Goal: Task Accomplishment & Management: Complete application form

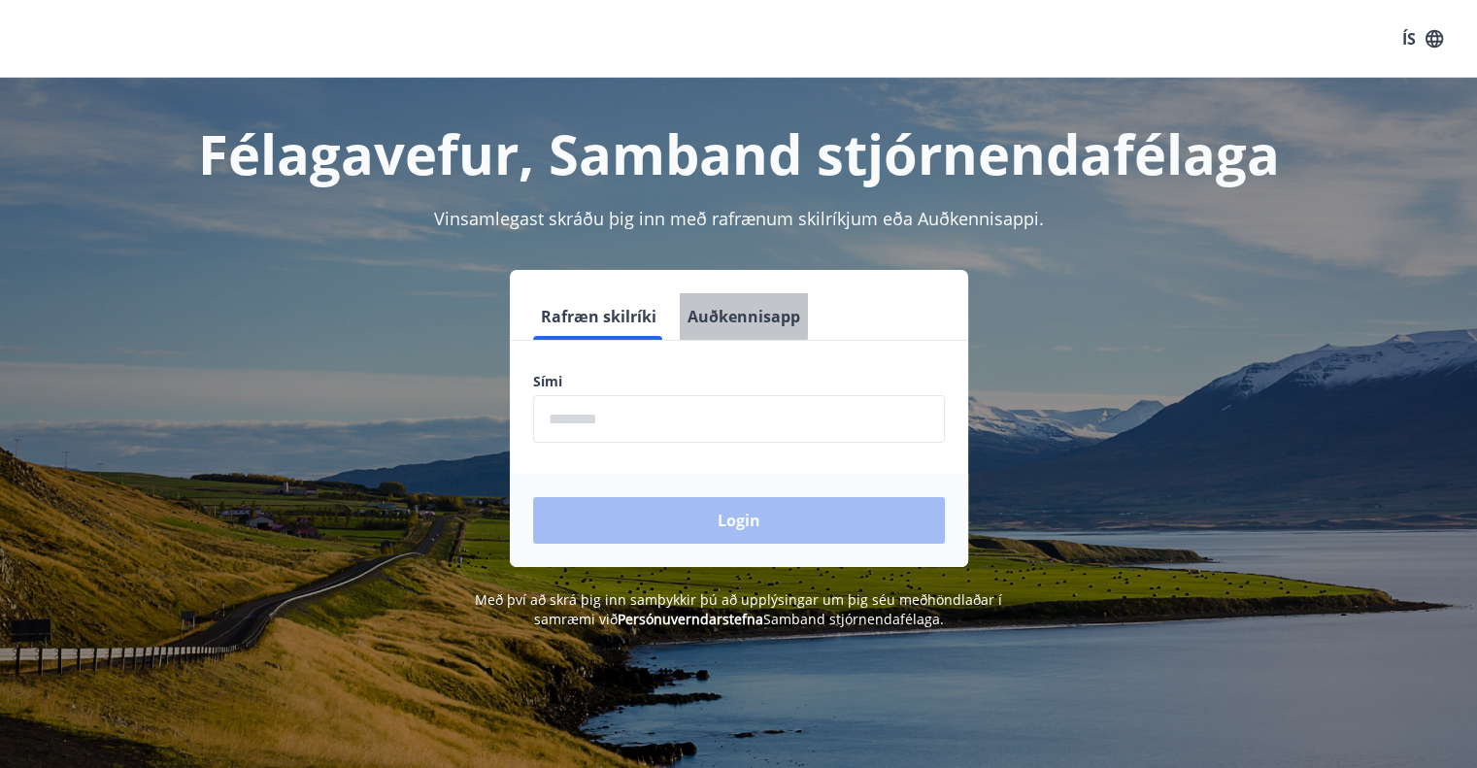
click at [723, 306] on button "Auðkennisapp" at bounding box center [744, 316] width 128 height 47
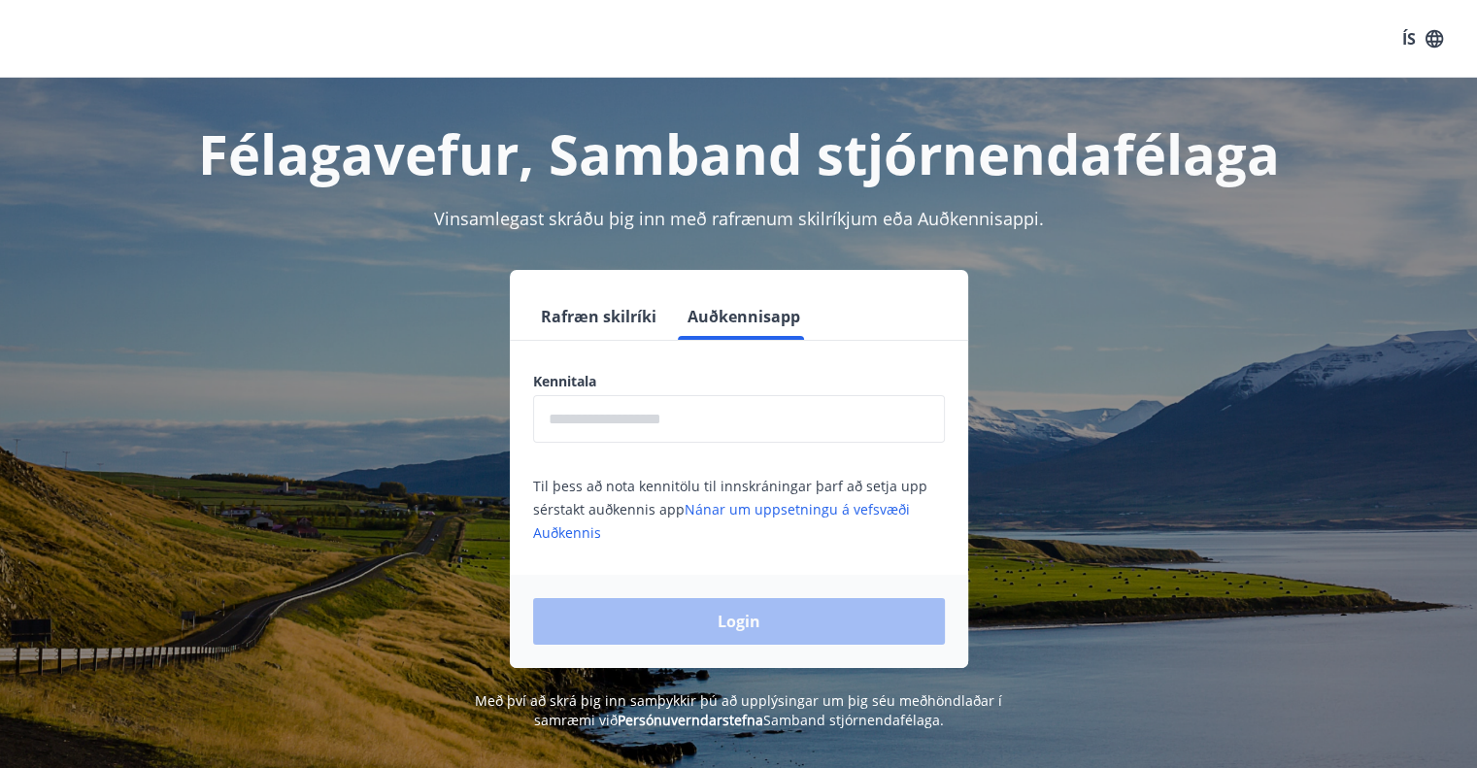
click at [653, 432] on input "text" at bounding box center [739, 419] width 412 height 48
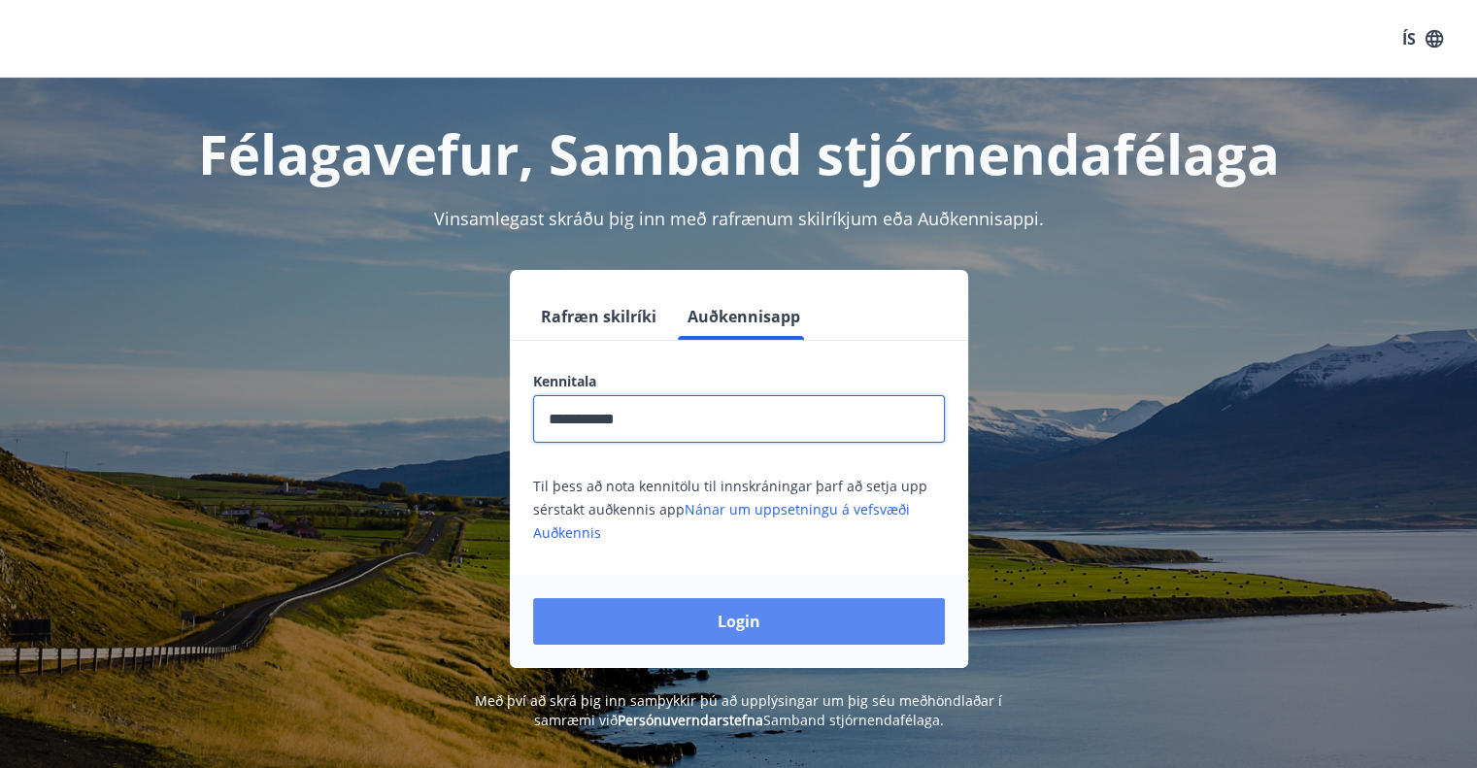
type input "**********"
click at [785, 627] on button "Login" at bounding box center [739, 621] width 412 height 47
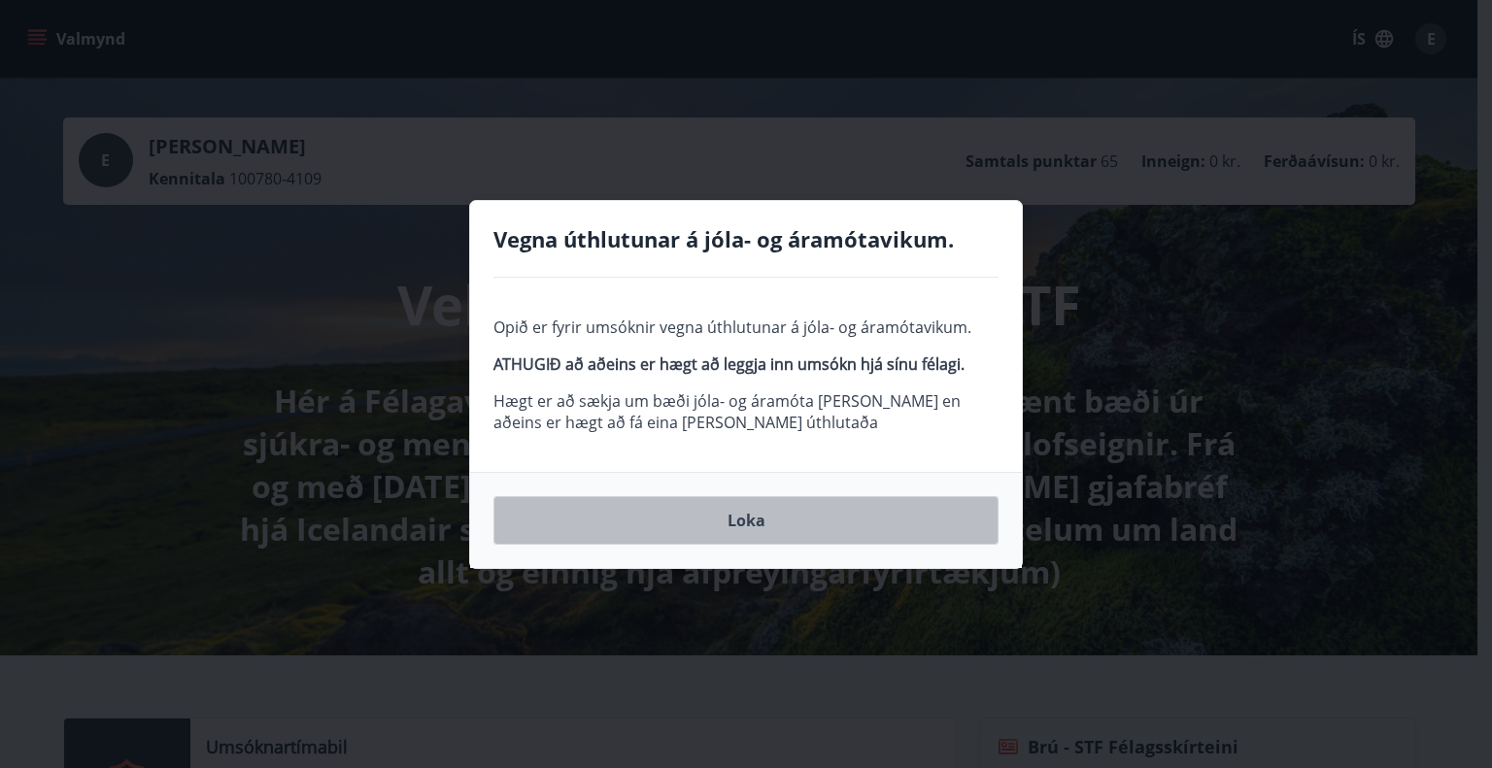
click at [755, 524] on button "Loka" at bounding box center [745, 520] width 505 height 49
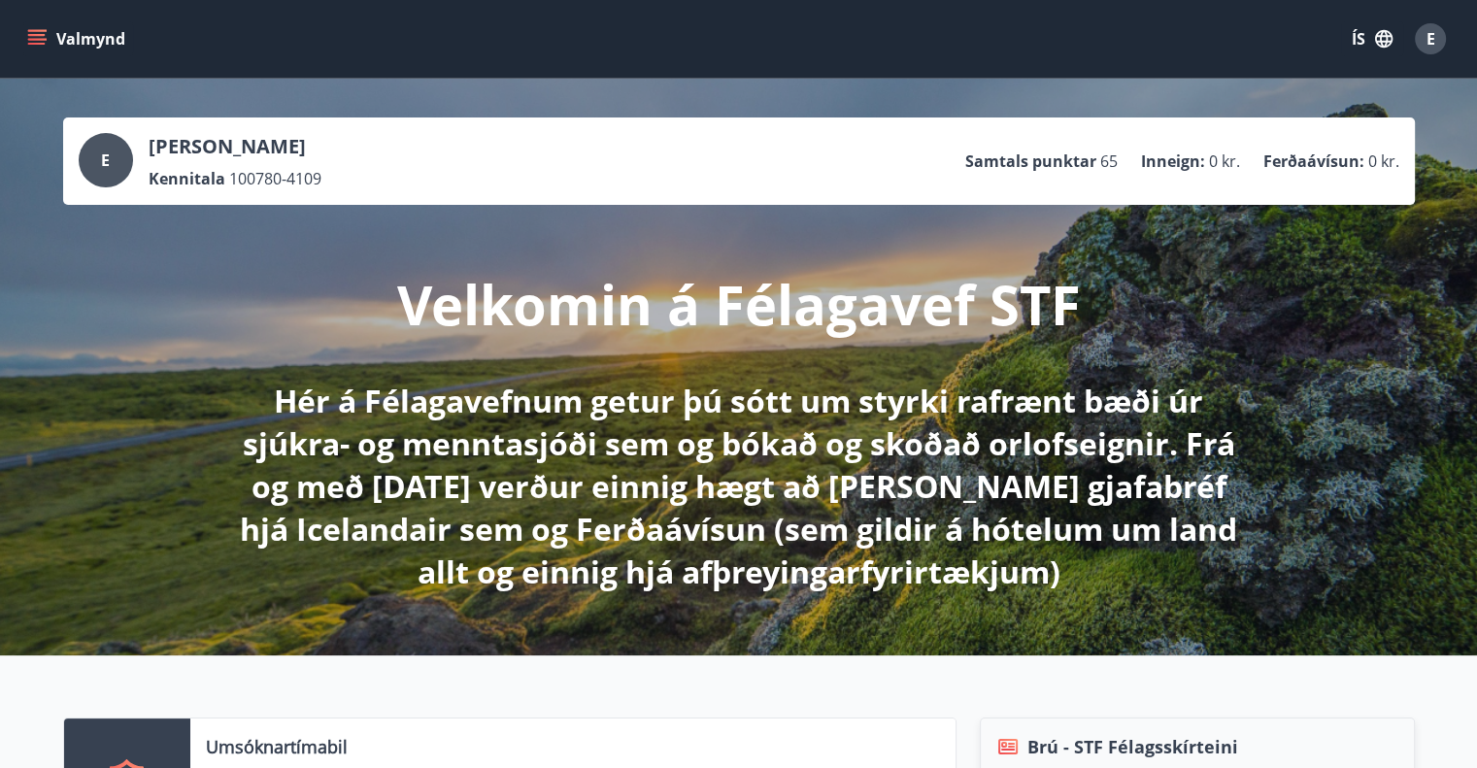
click at [53, 34] on button "Valmynd" at bounding box center [78, 38] width 110 height 35
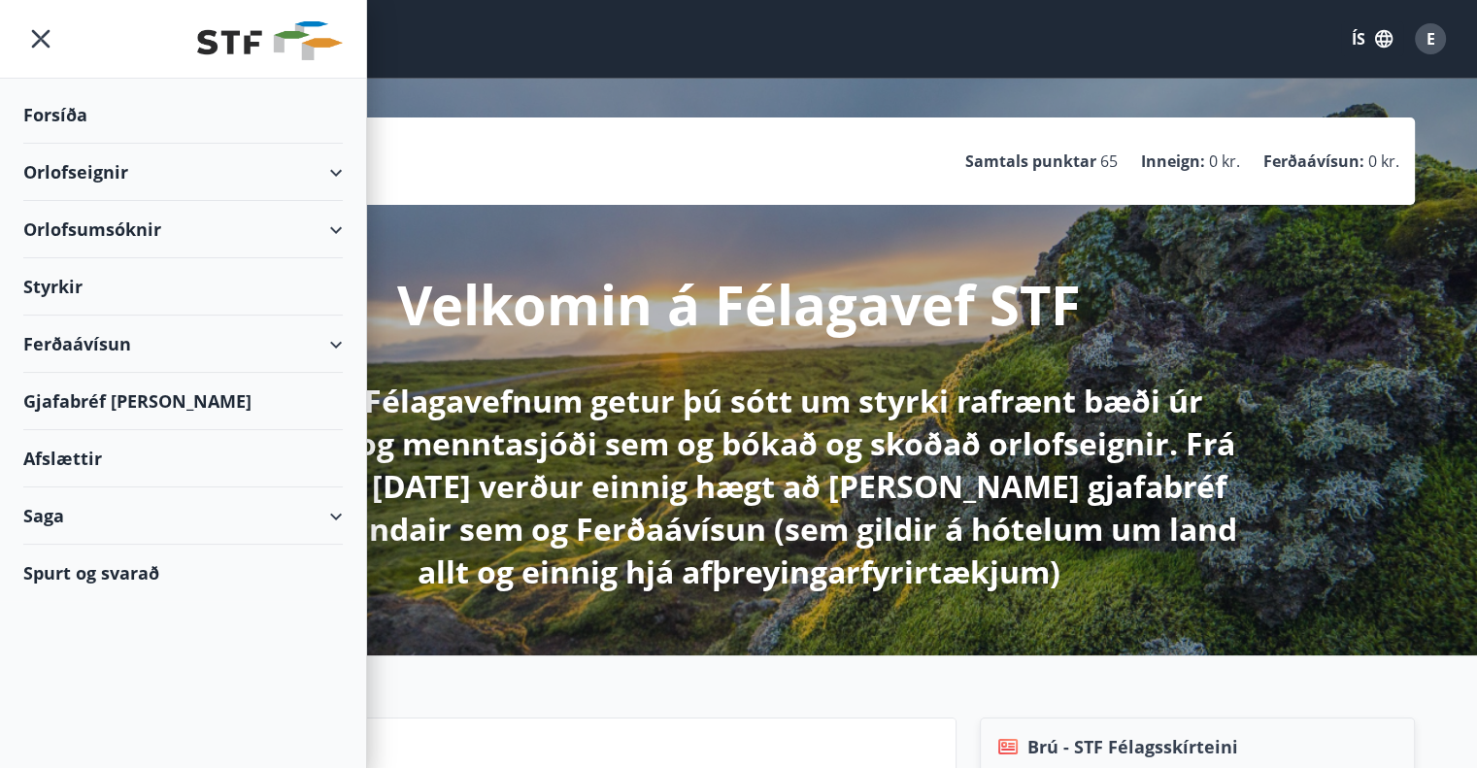
click at [140, 307] on div "Styrkir" at bounding box center [182, 286] width 319 height 57
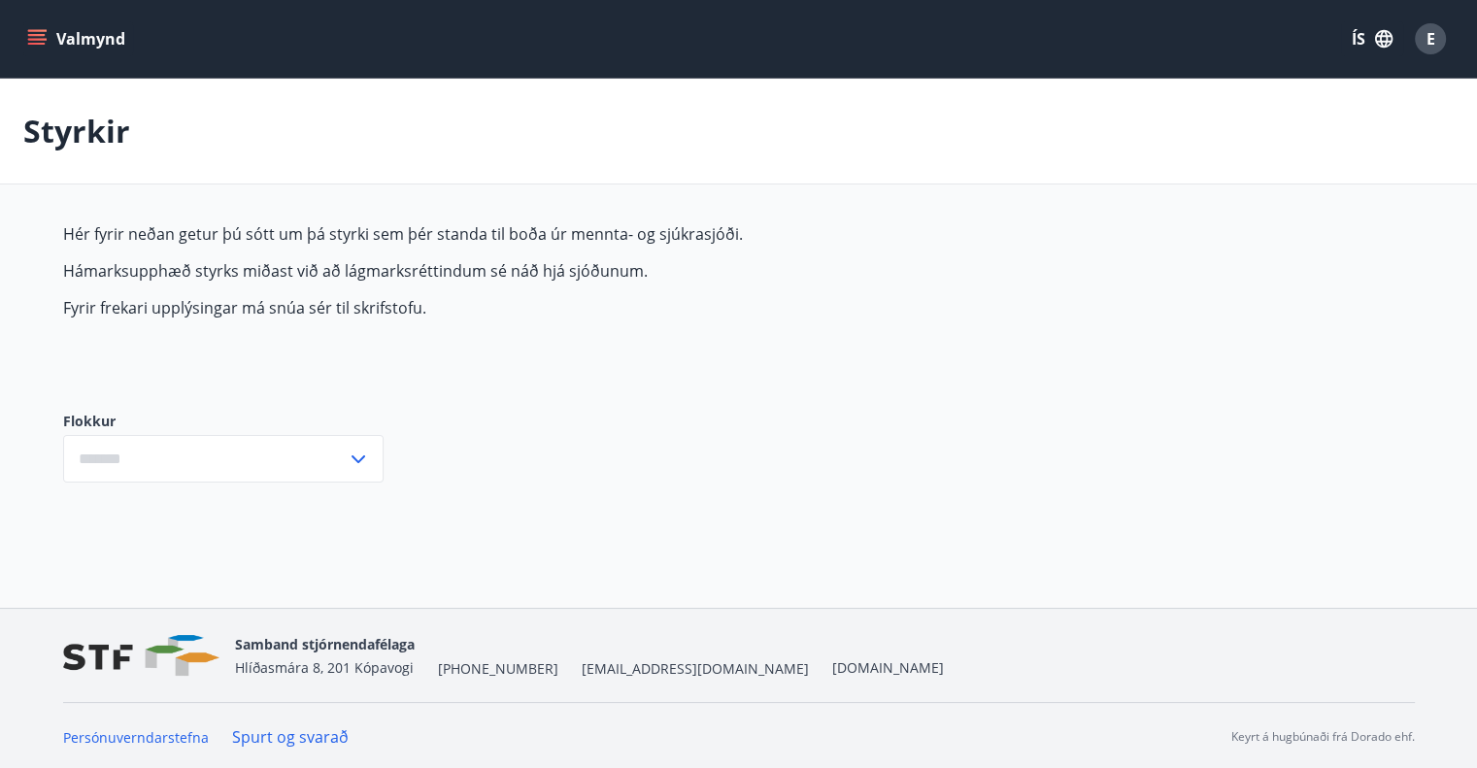
type input "***"
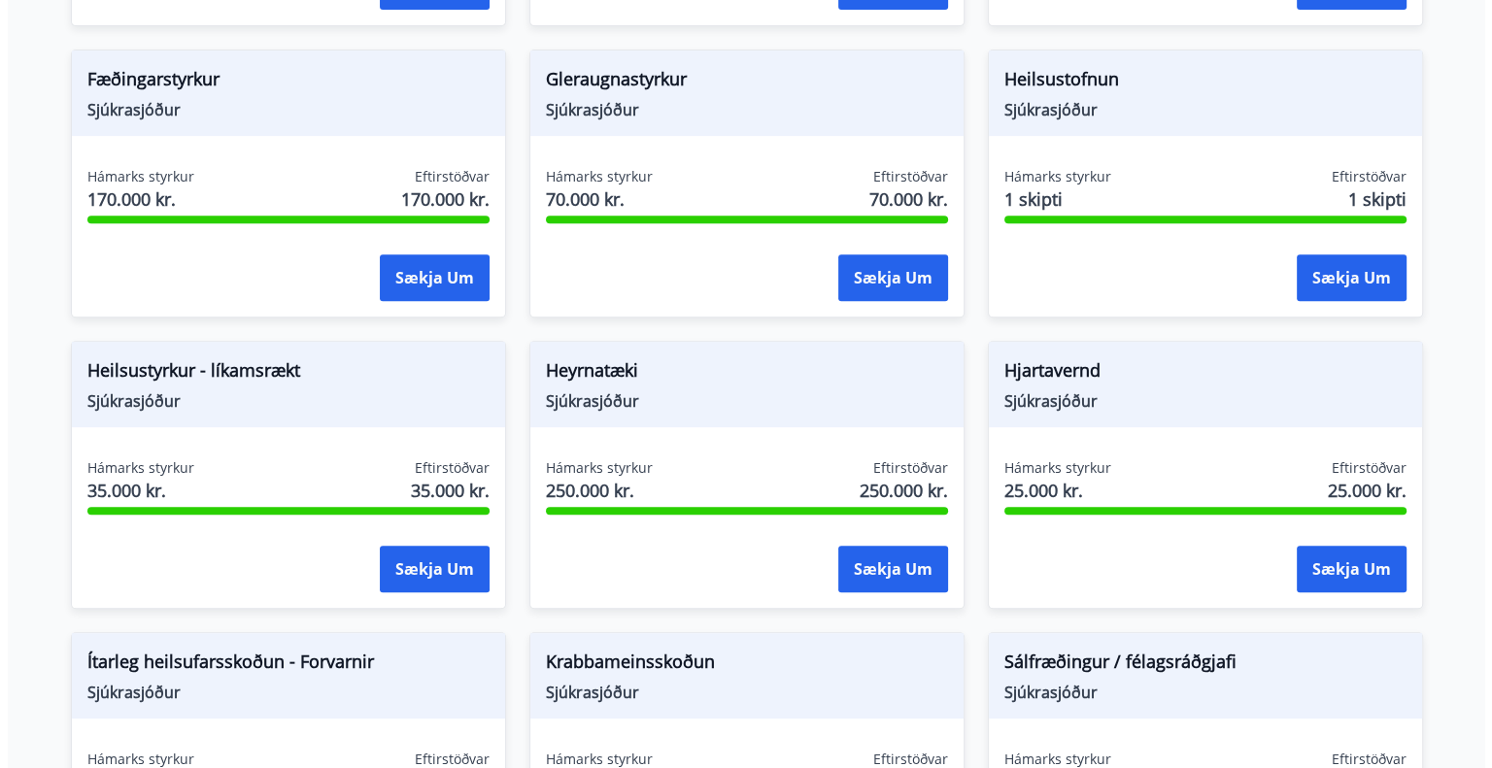
scroll to position [874, 0]
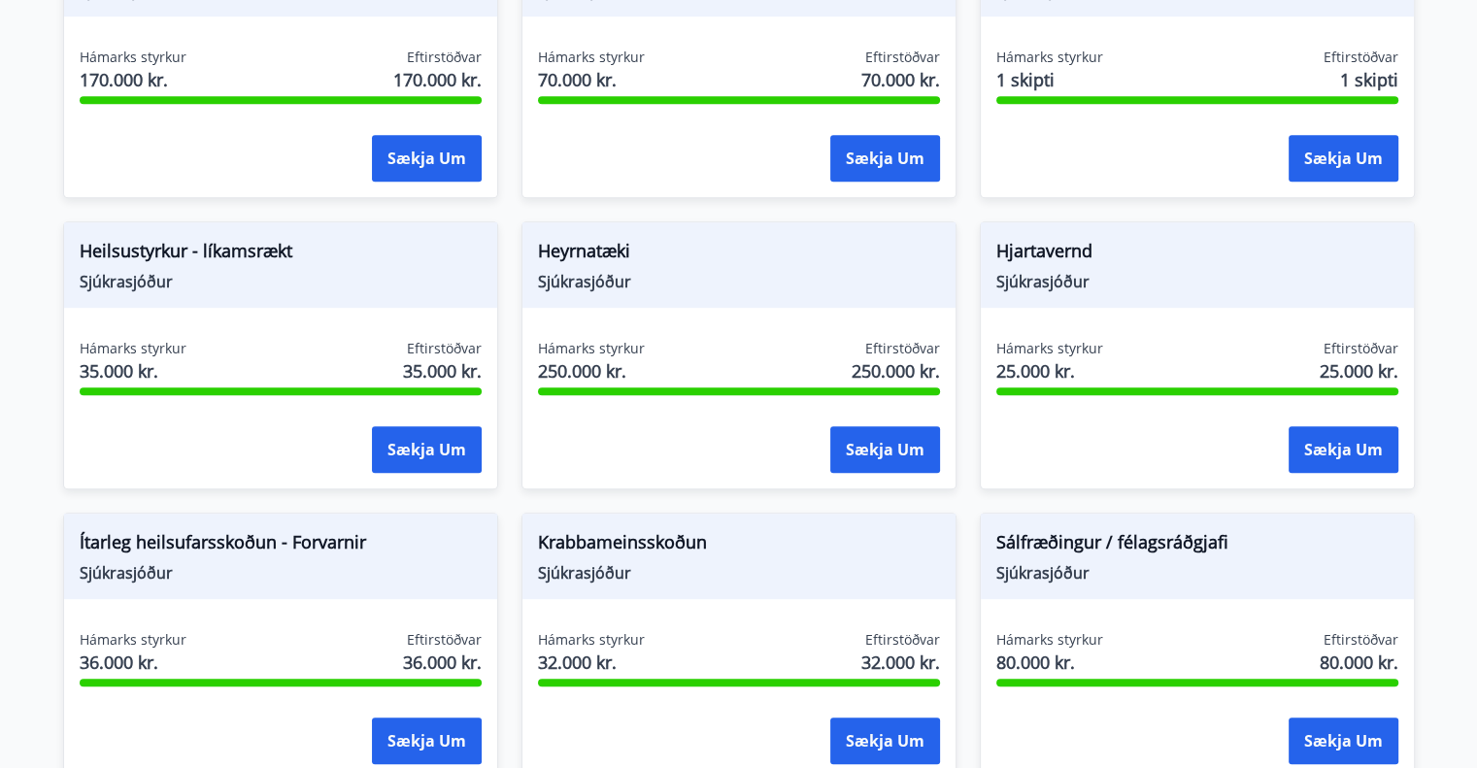
click at [341, 264] on span "Heilsustyrkur - líkamsrækt" at bounding box center [281, 254] width 402 height 33
click at [430, 466] on button "Sækja um" at bounding box center [427, 449] width 110 height 47
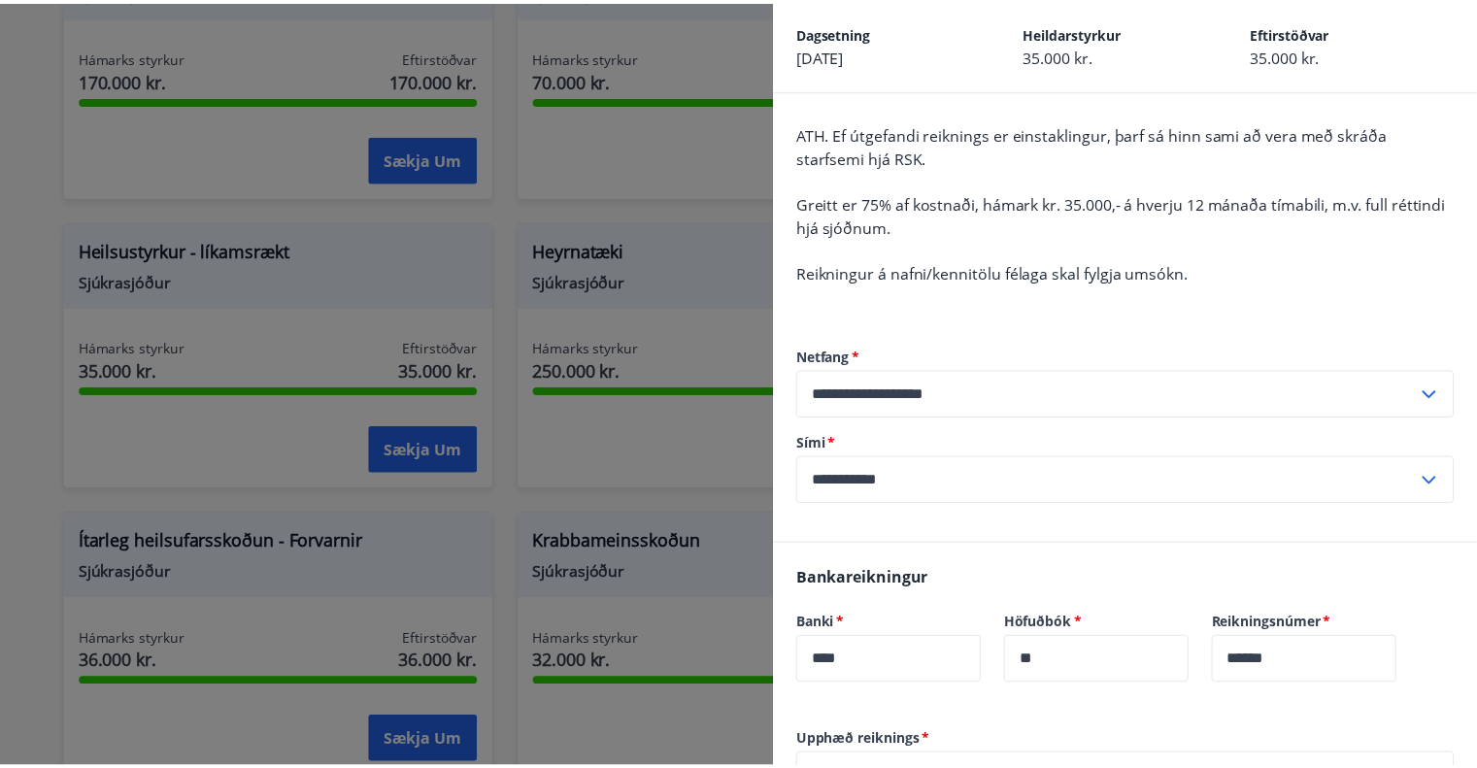
scroll to position [0, 0]
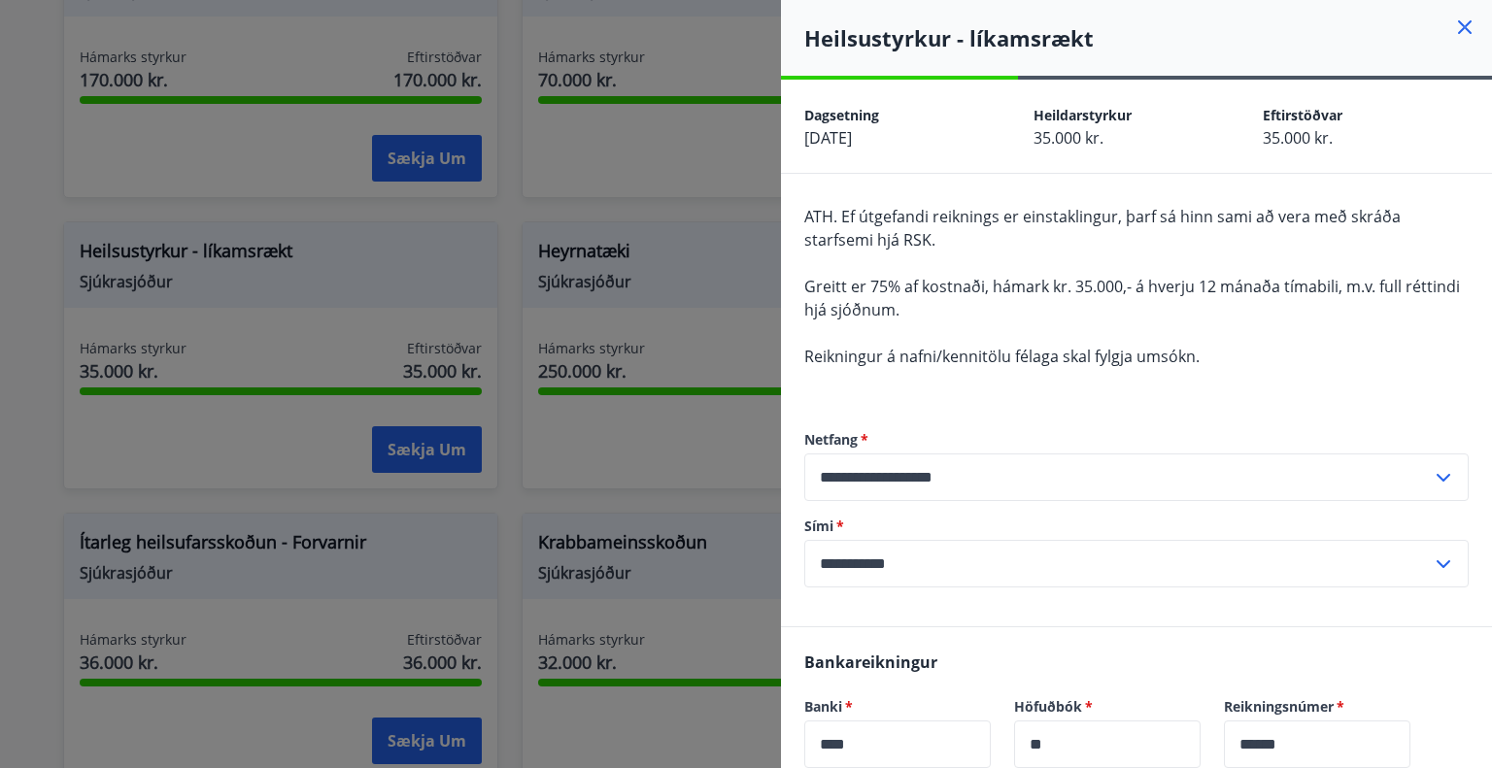
click at [1465, 26] on h4 "Heilsustyrkur - líkamsrækt" at bounding box center [1148, 37] width 688 height 29
click at [1453, 30] on icon at bounding box center [1464, 27] width 23 height 23
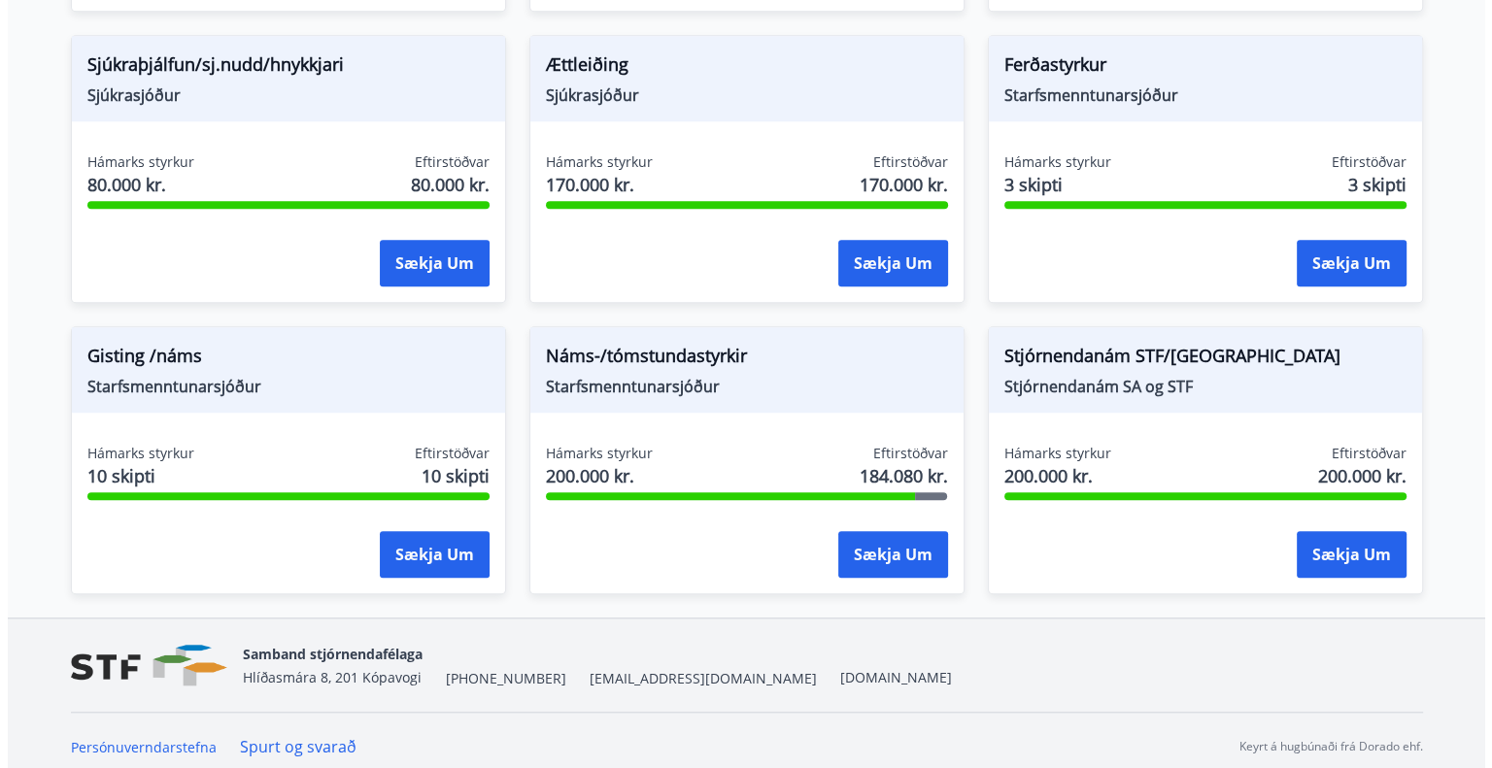
scroll to position [1651, 0]
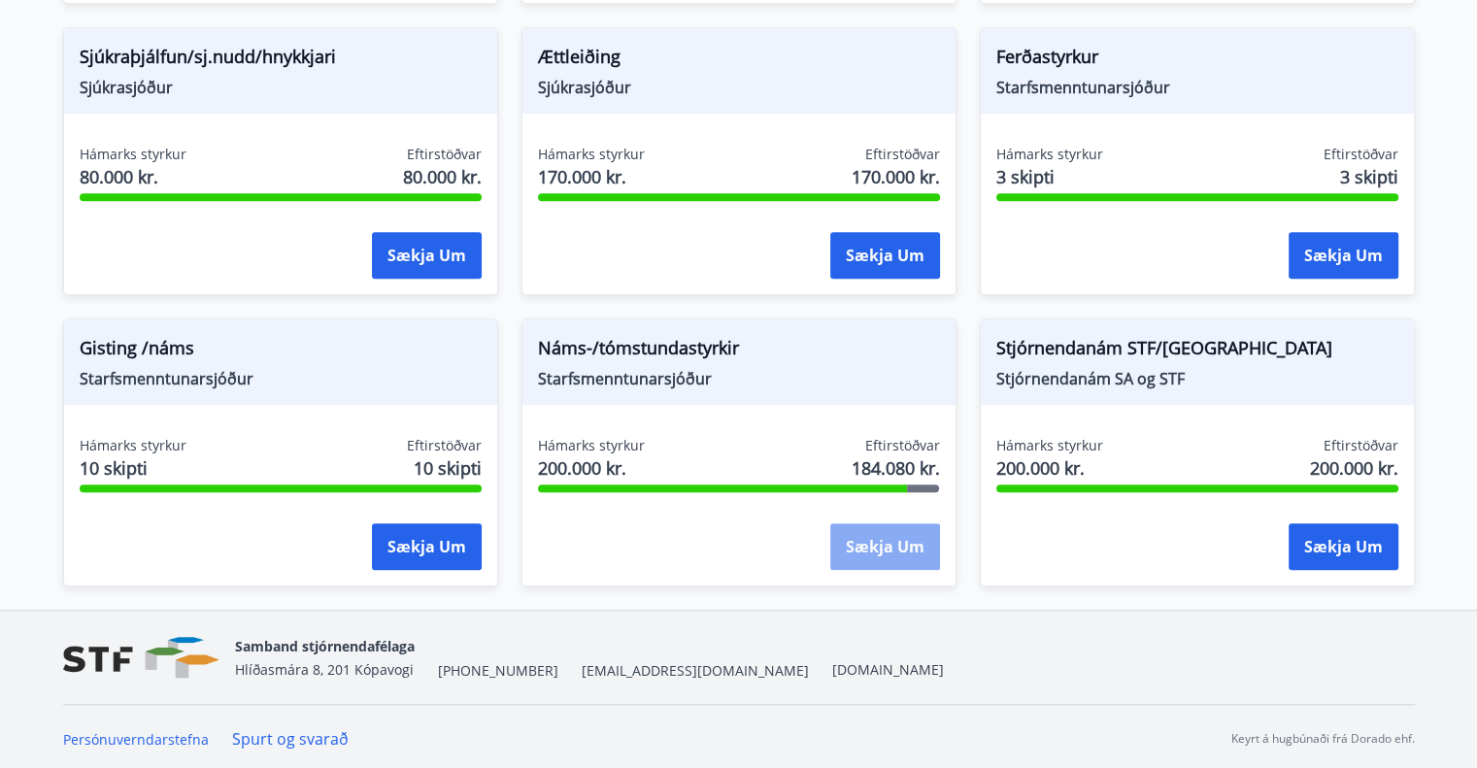
click at [906, 543] on button "Sækja um" at bounding box center [885, 546] width 110 height 47
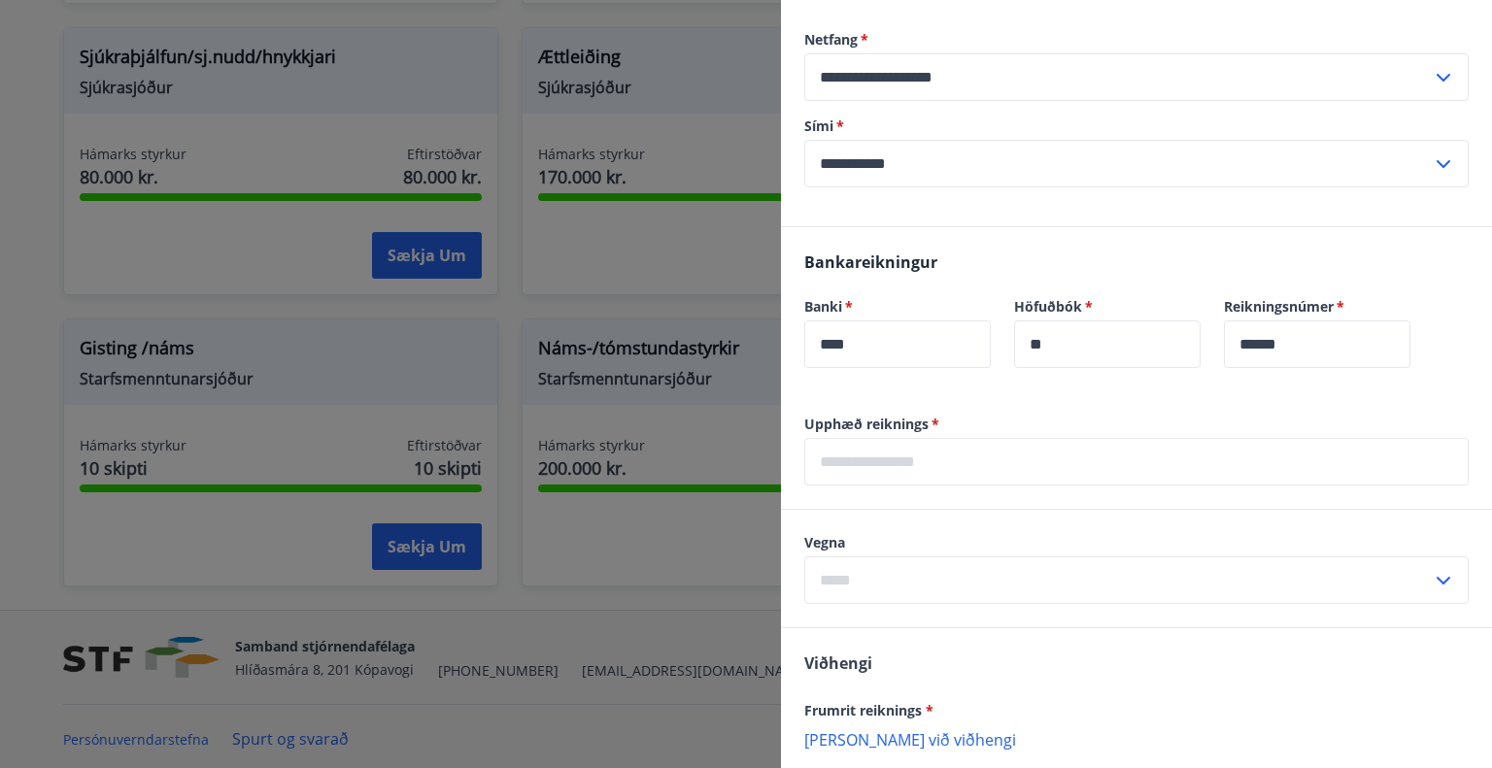
scroll to position [777, 0]
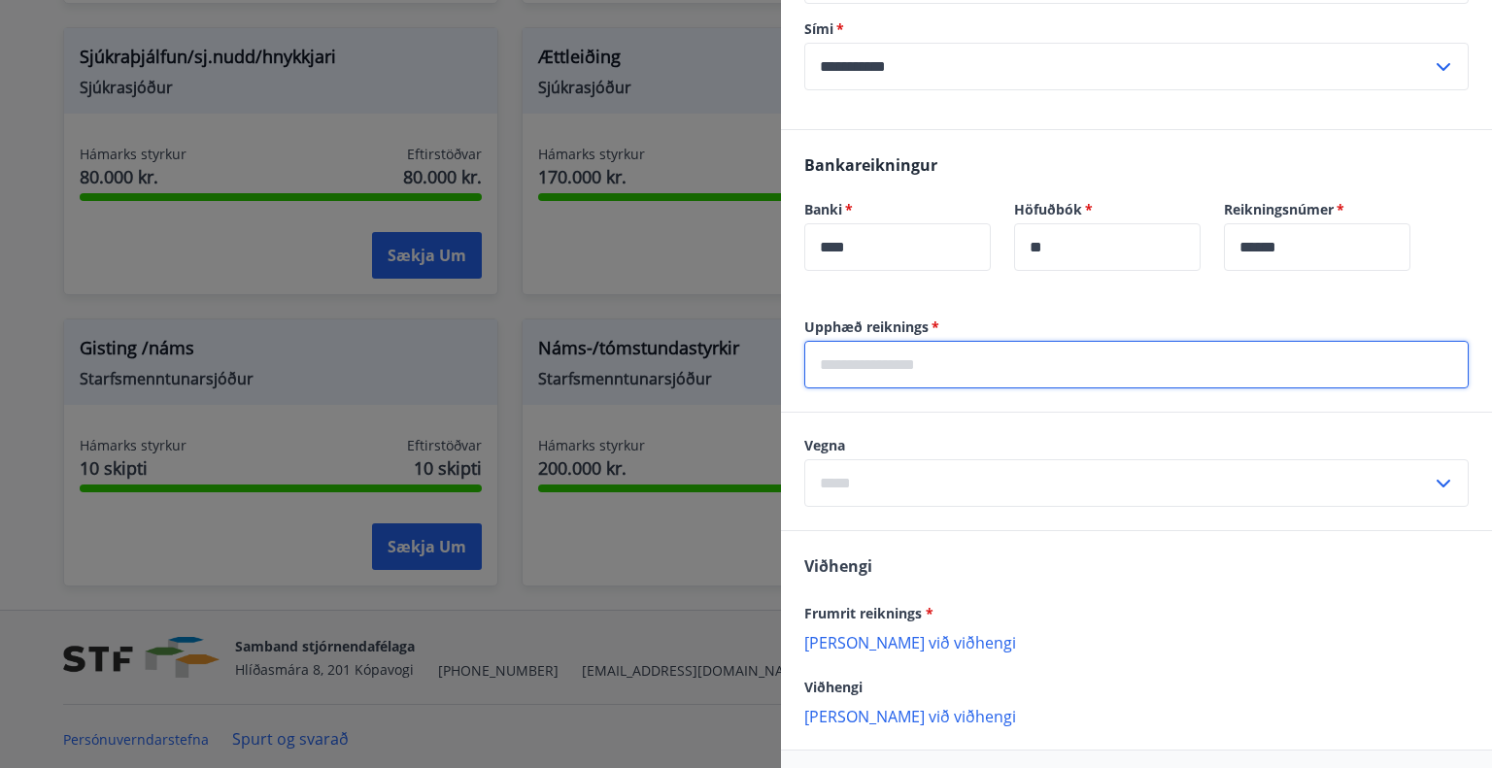
click at [918, 369] on input "text" at bounding box center [1136, 365] width 664 height 48
click at [940, 358] on input "text" at bounding box center [1136, 365] width 664 height 48
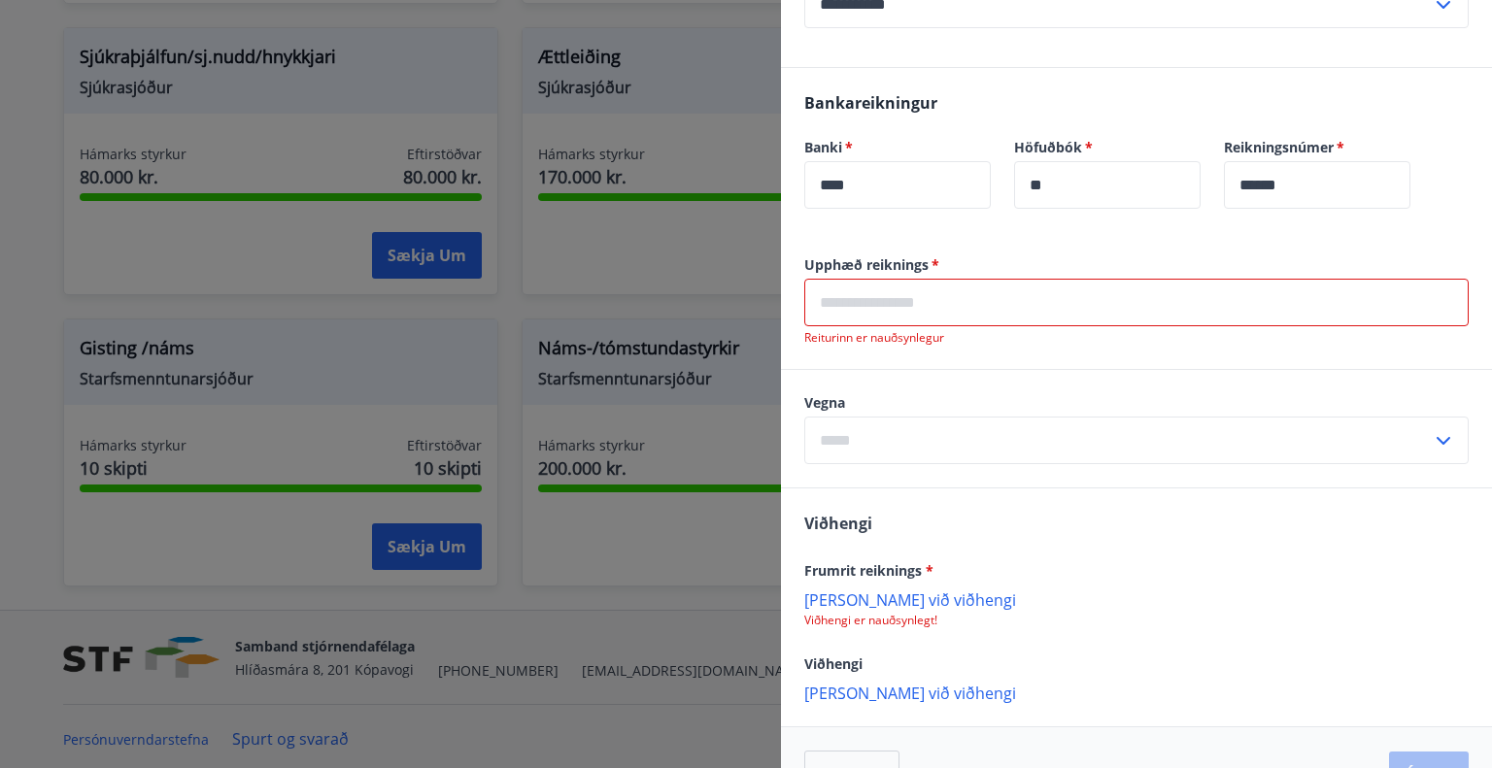
scroll to position [892, 0]
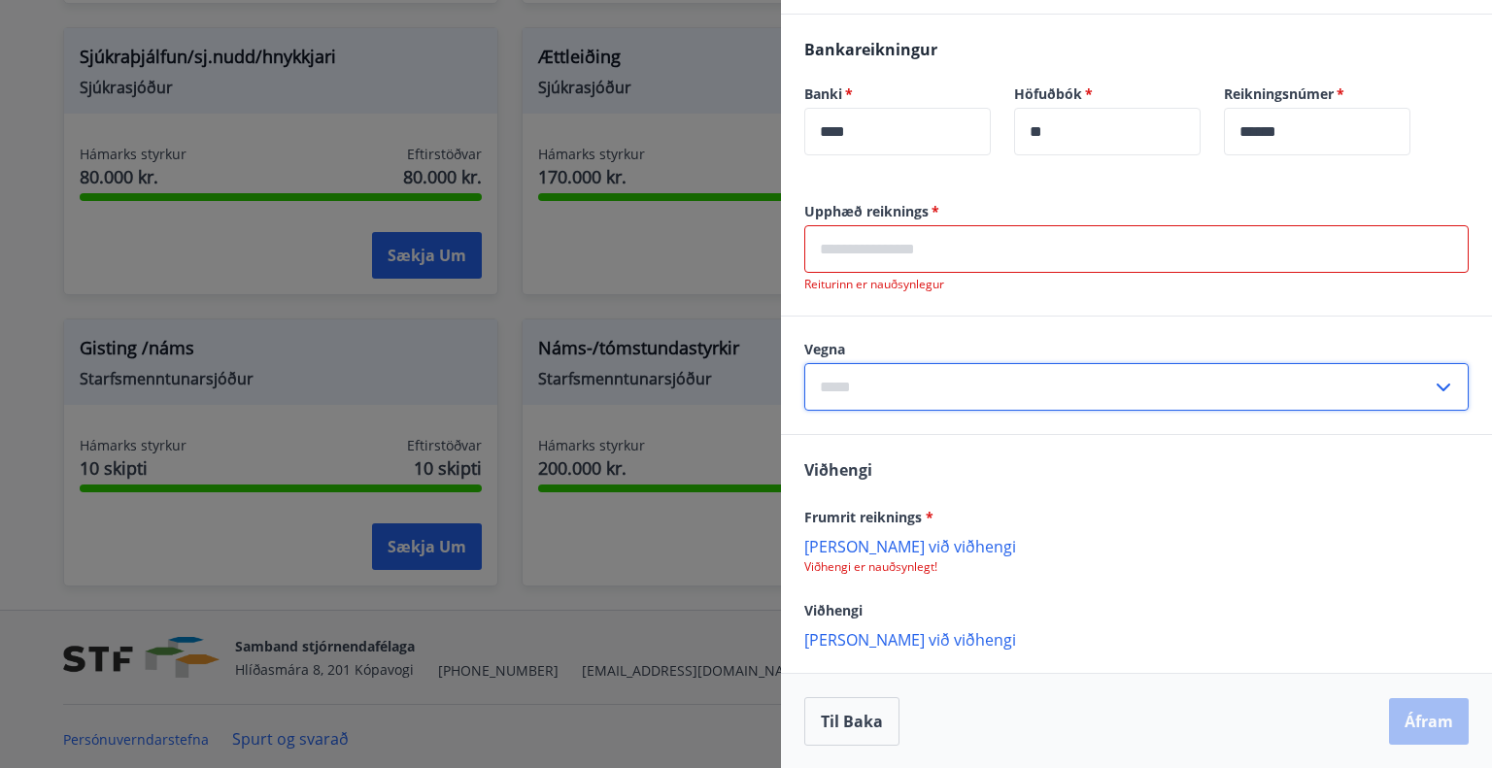
click at [975, 393] on input "text" at bounding box center [1117, 387] width 627 height 48
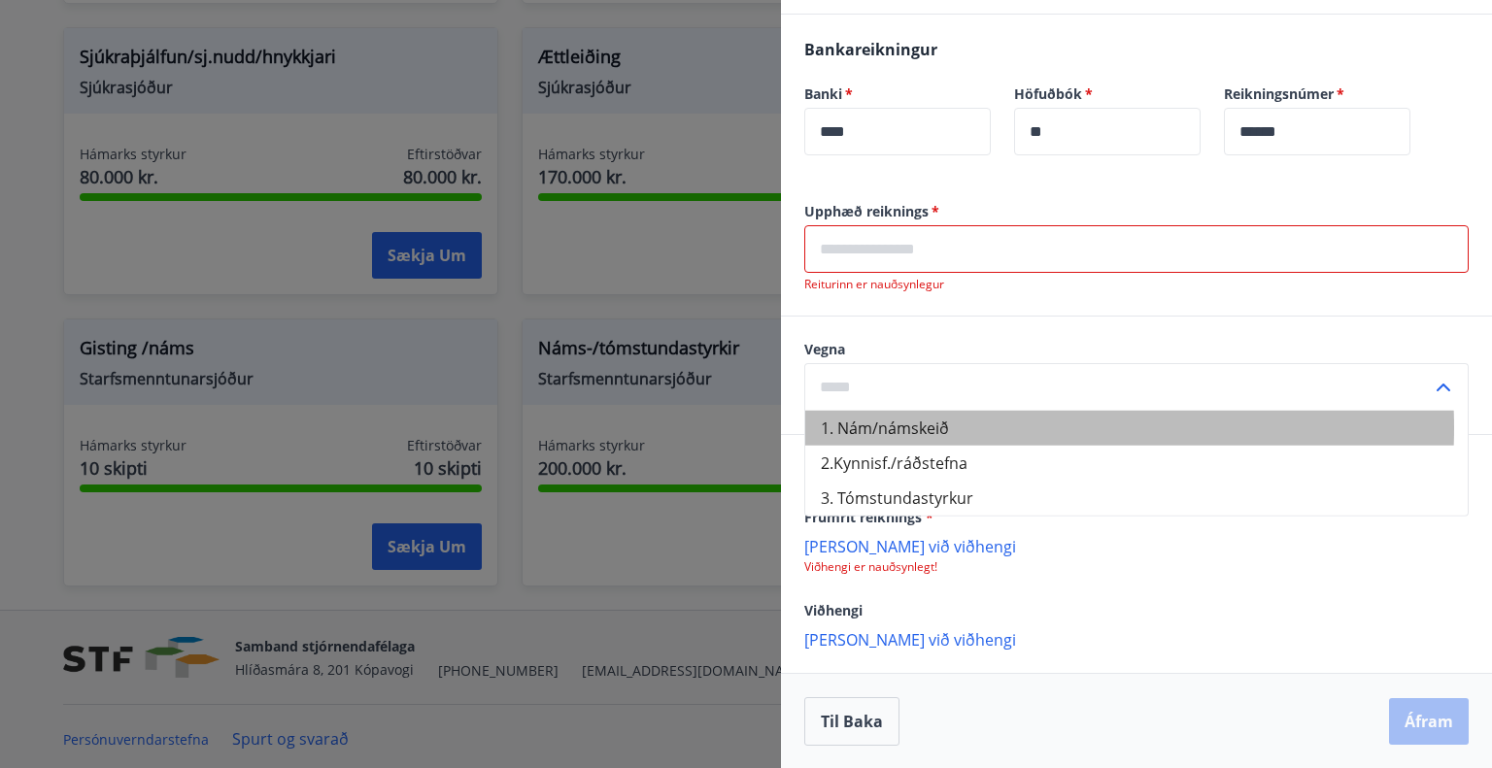
click at [958, 427] on li "1. Nám/námskeið" at bounding box center [1136, 428] width 662 height 35
type input "**********"
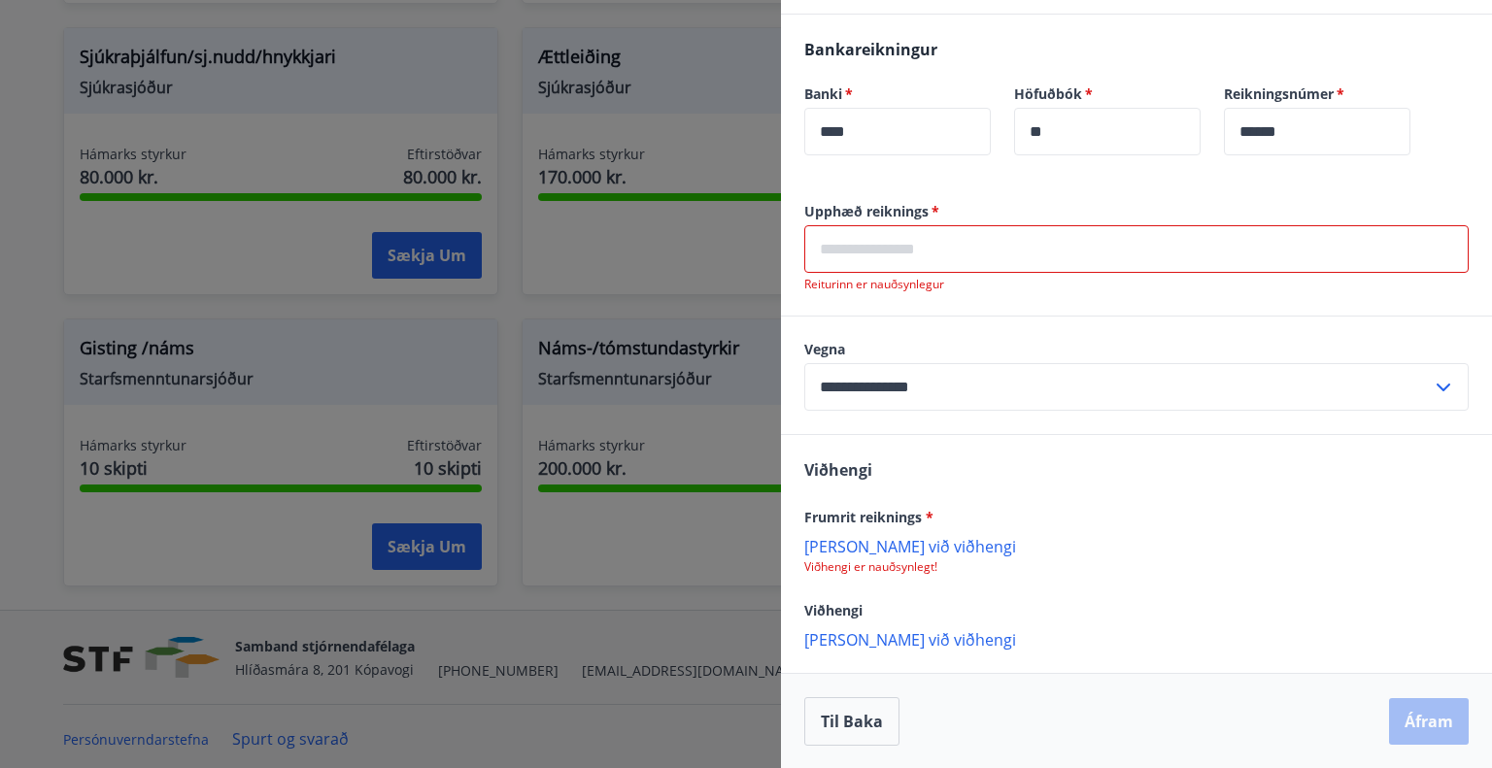
click at [862, 540] on p "[PERSON_NAME] við viðhengi" at bounding box center [1136, 545] width 664 height 19
click at [885, 636] on p "[PERSON_NAME] við viðhengi" at bounding box center [1136, 639] width 664 height 19
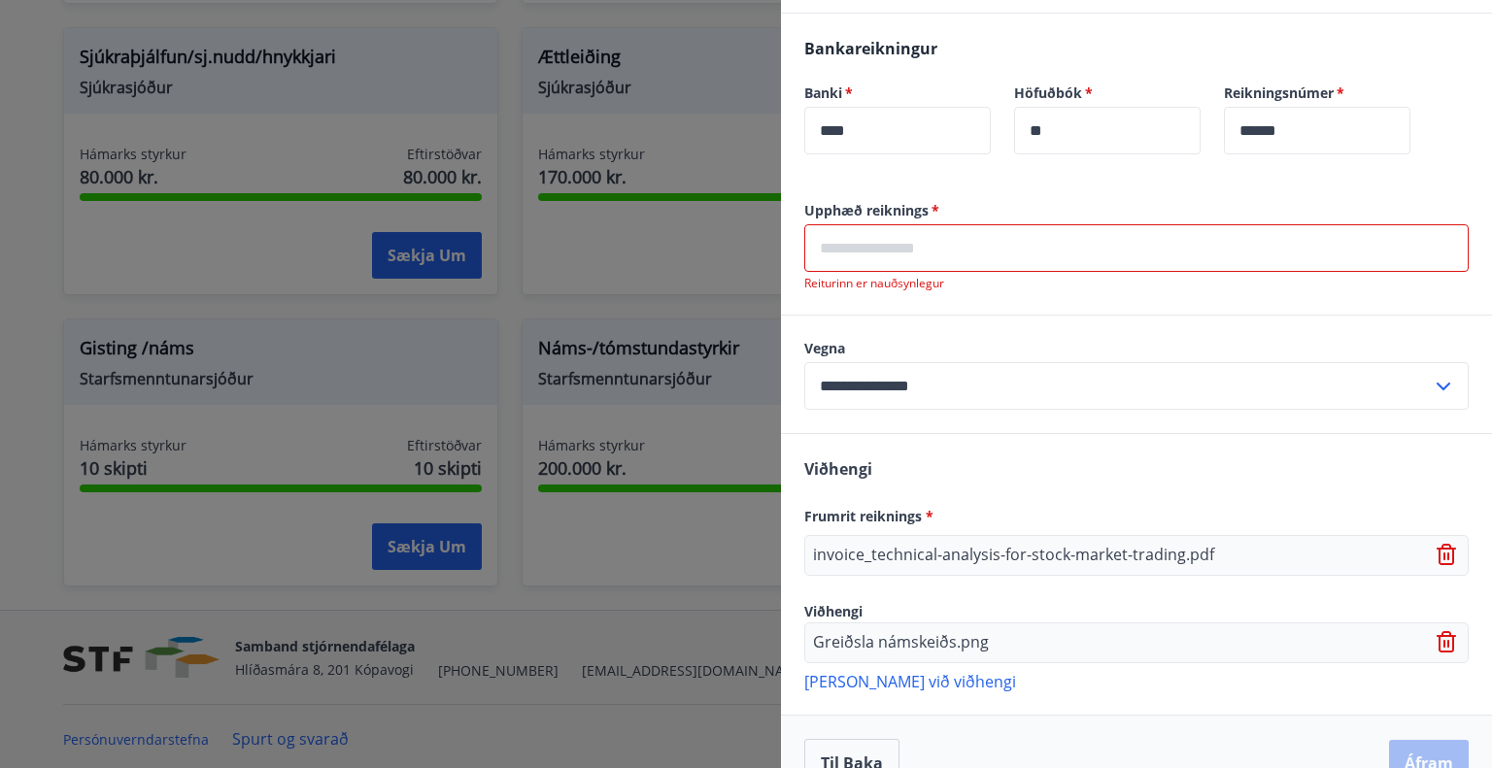
click at [937, 262] on input "text" at bounding box center [1136, 248] width 664 height 48
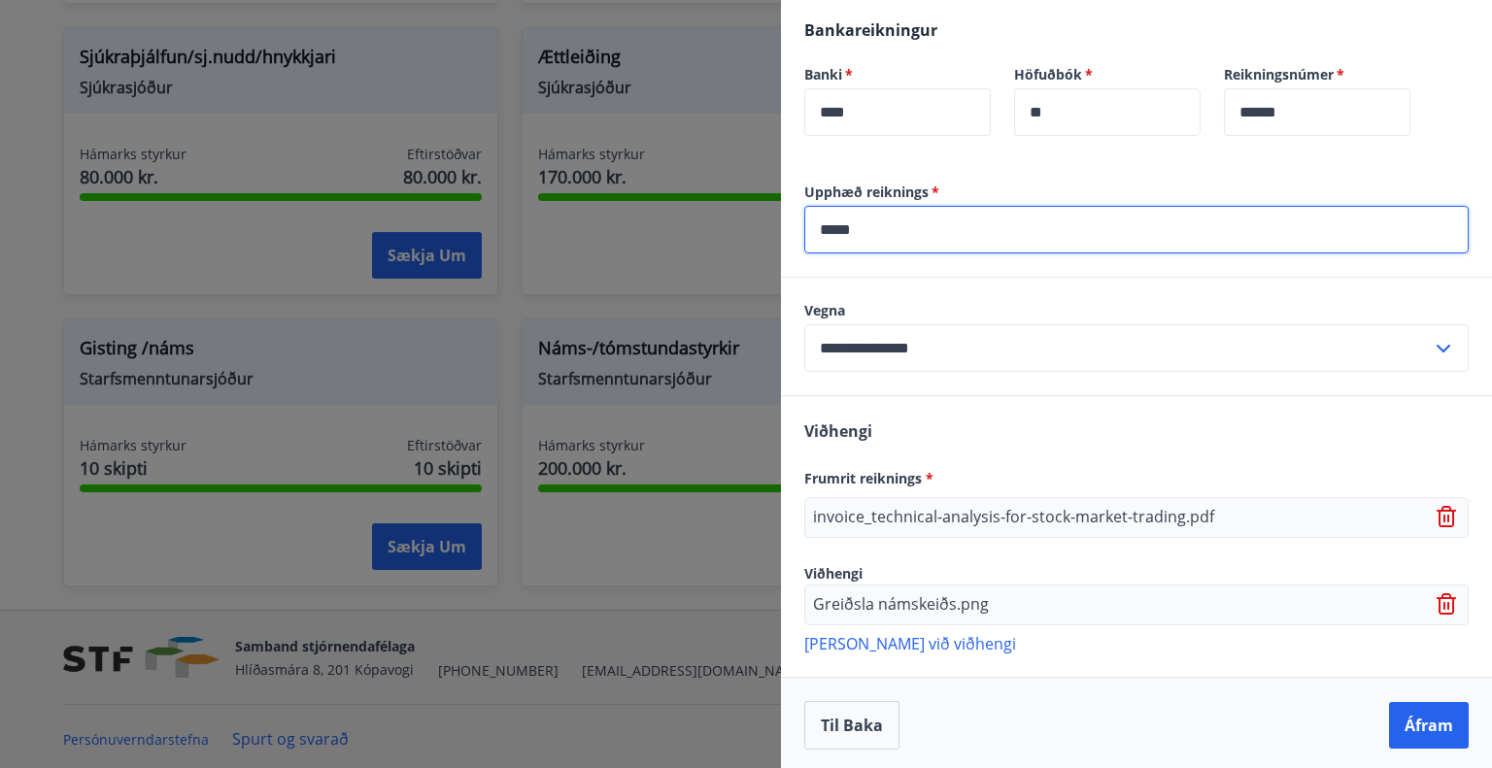
scroll to position [915, 0]
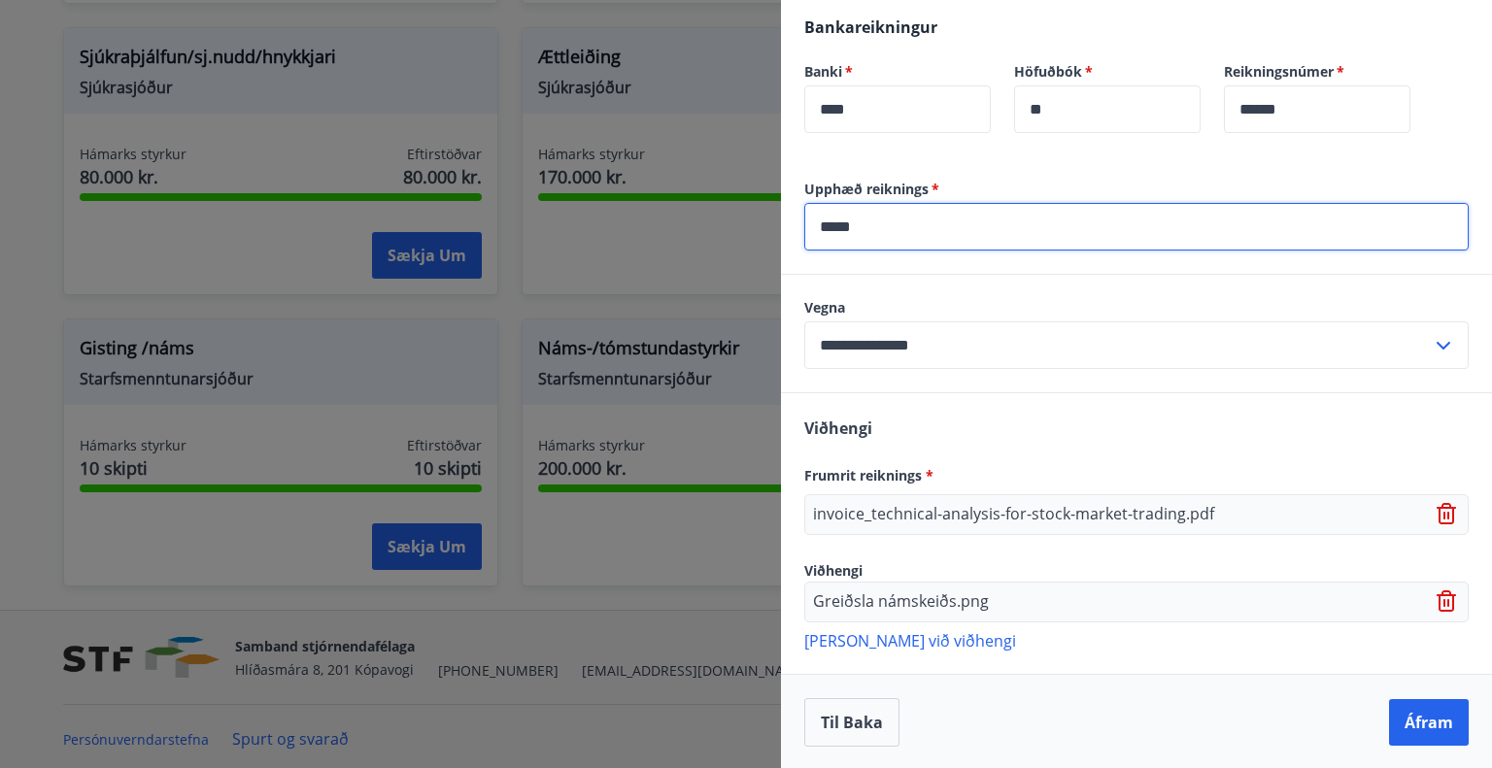
type input "*****"
click at [1416, 722] on button "Áfram" at bounding box center [1429, 722] width 80 height 47
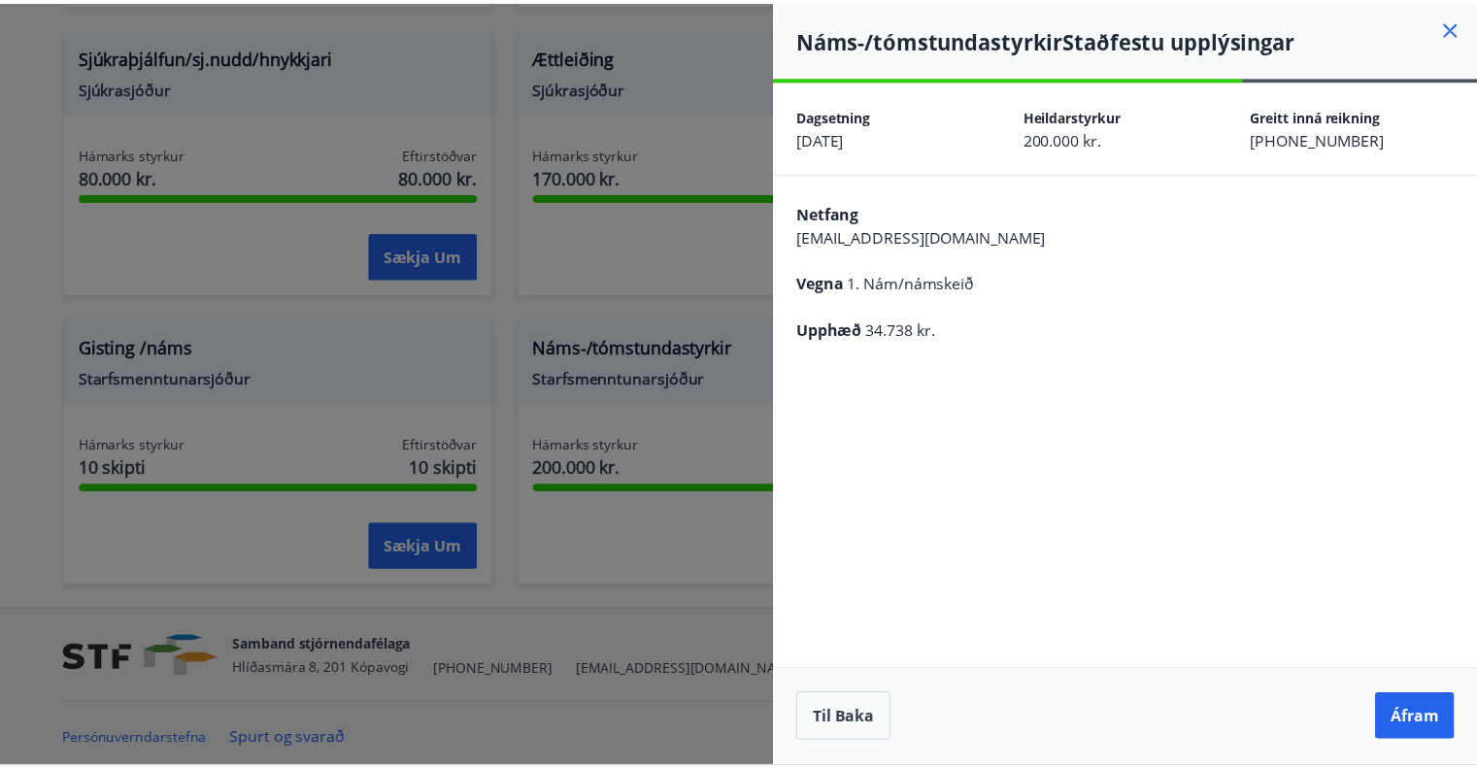
scroll to position [0, 0]
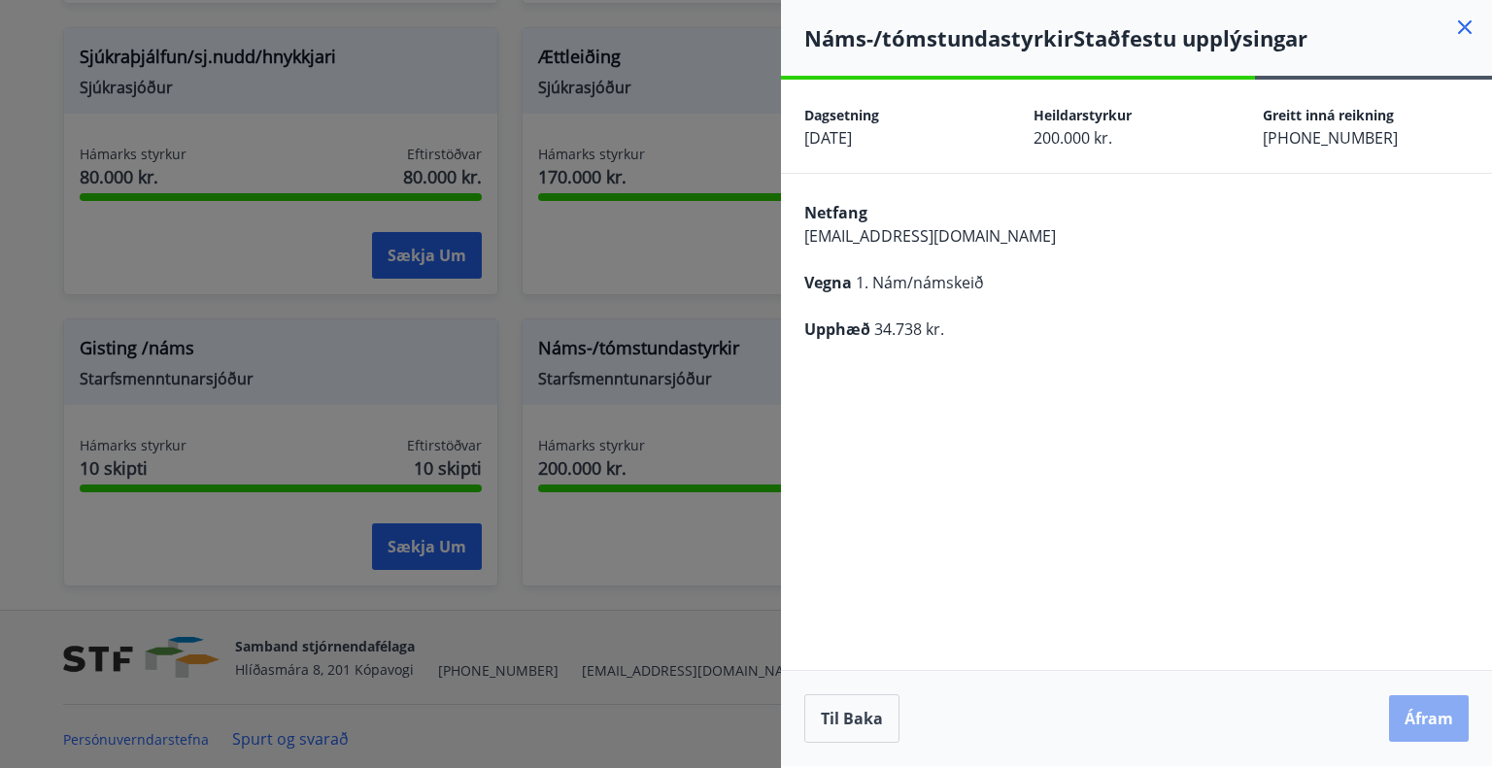
click at [1407, 723] on button "Áfram" at bounding box center [1429, 718] width 80 height 47
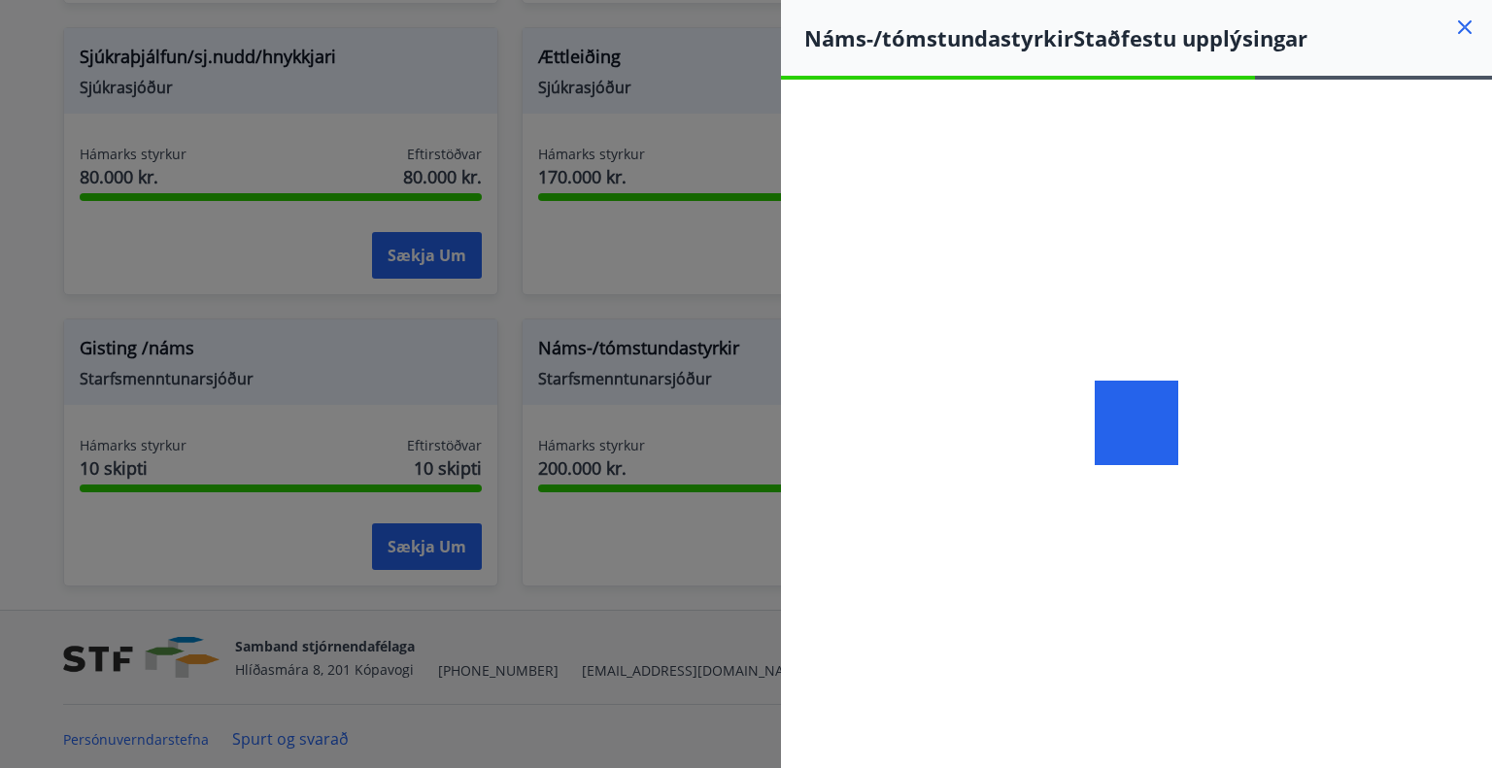
click at [38, 492] on div at bounding box center [746, 384] width 1492 height 768
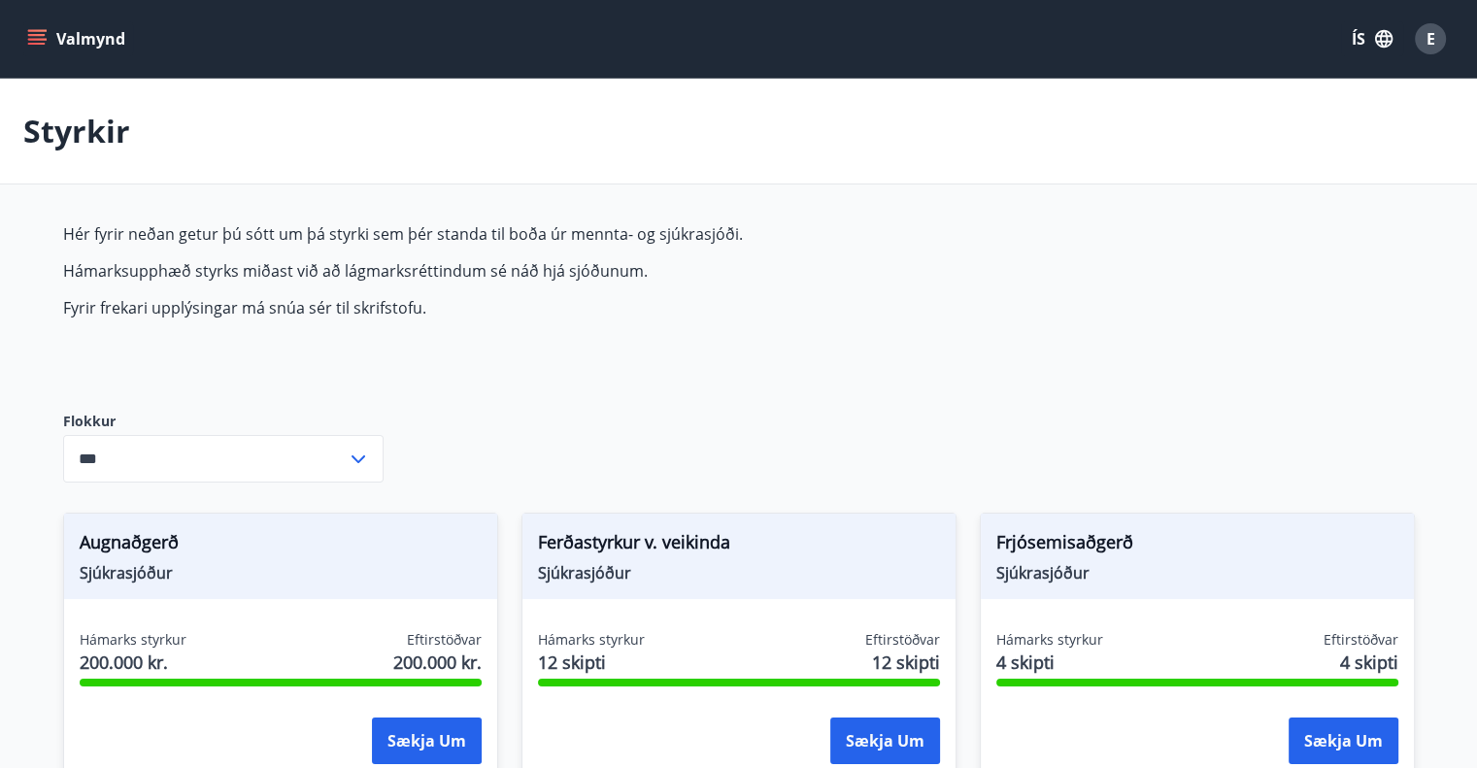
click at [84, 51] on button "Valmynd" at bounding box center [78, 38] width 110 height 35
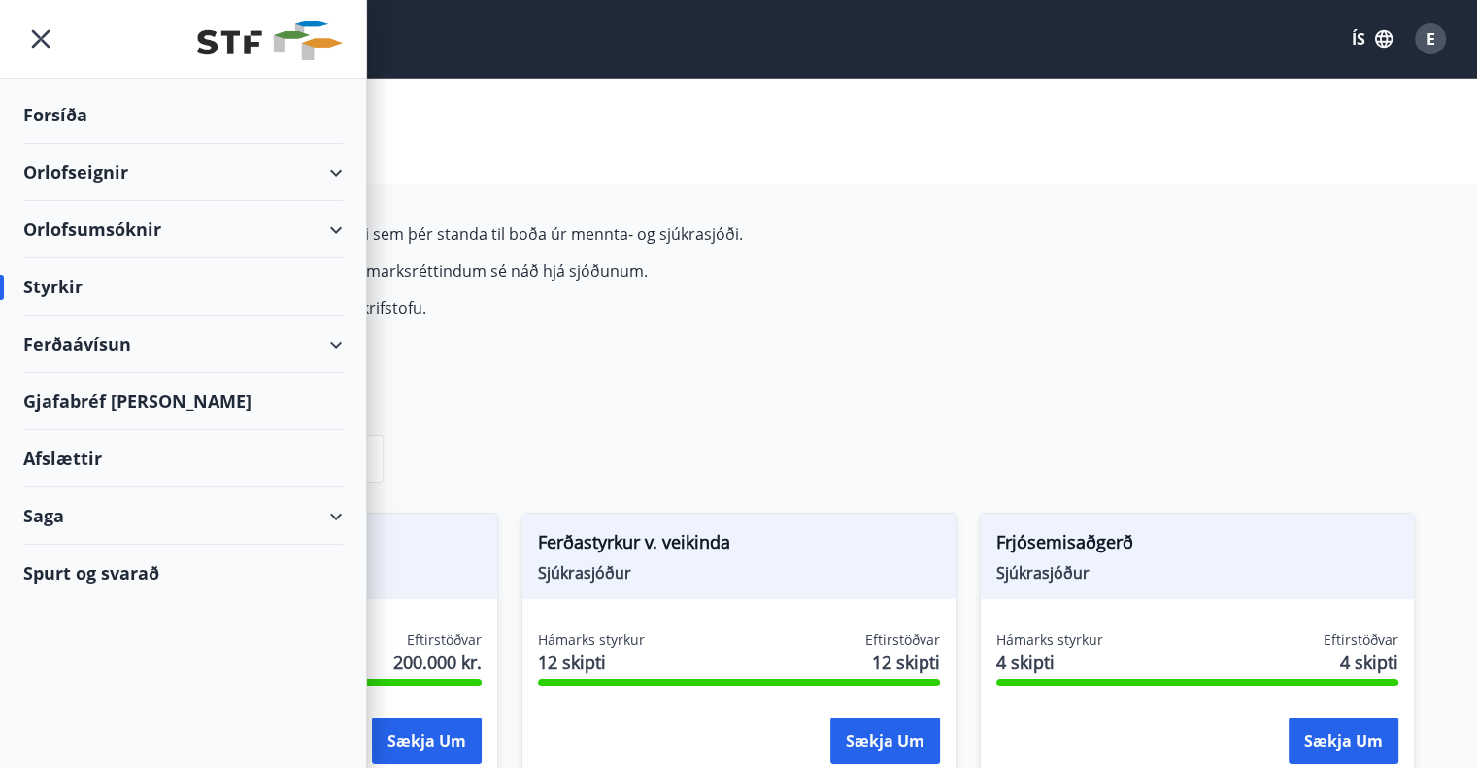
click at [60, 286] on div "Styrkir" at bounding box center [182, 286] width 319 height 57
click at [631, 374] on div "Hér fyrir neðan getur þú sótt um þá styrki sem þér standa til boða úr mennta- o…" at bounding box center [521, 301] width 917 height 157
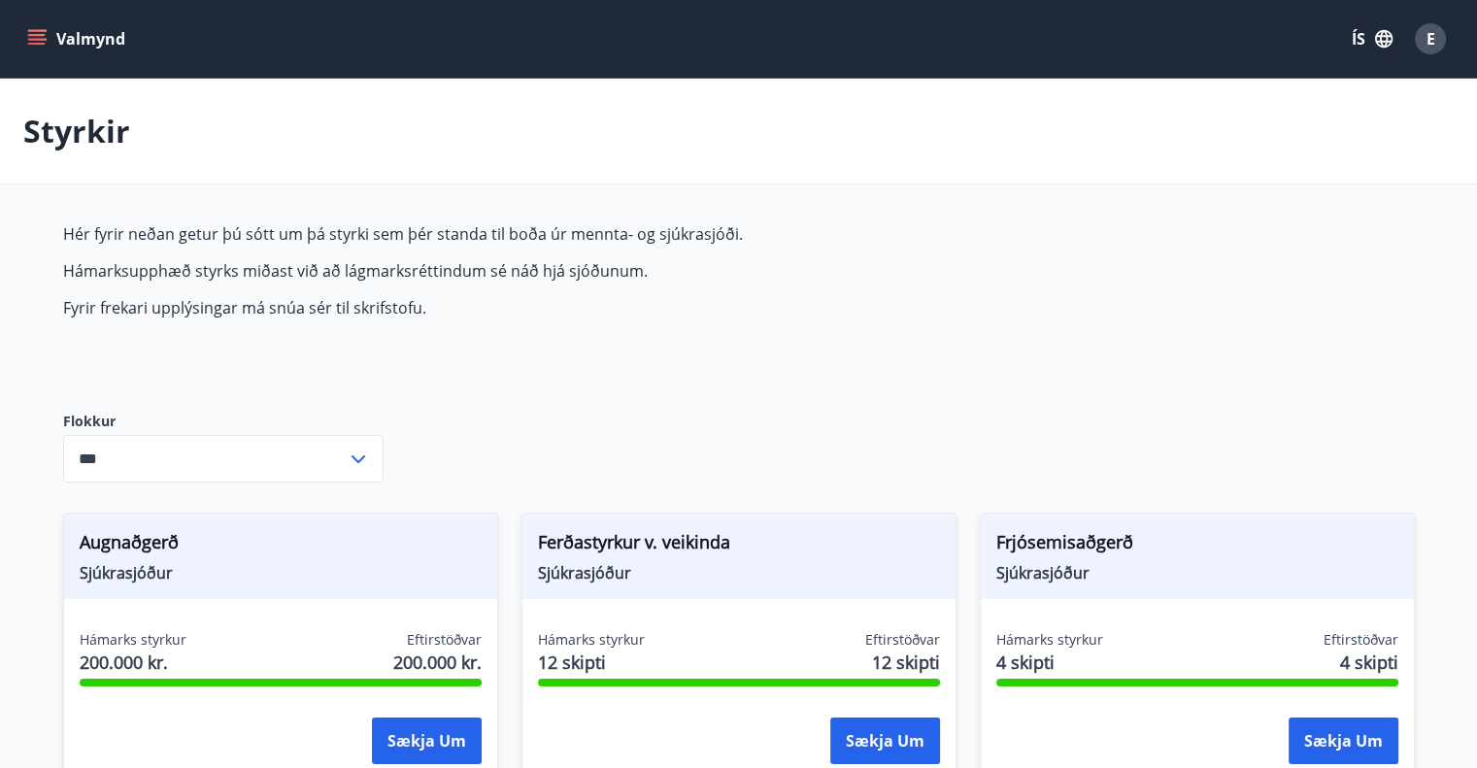
click at [1438, 43] on div "E" at bounding box center [1430, 38] width 31 height 31
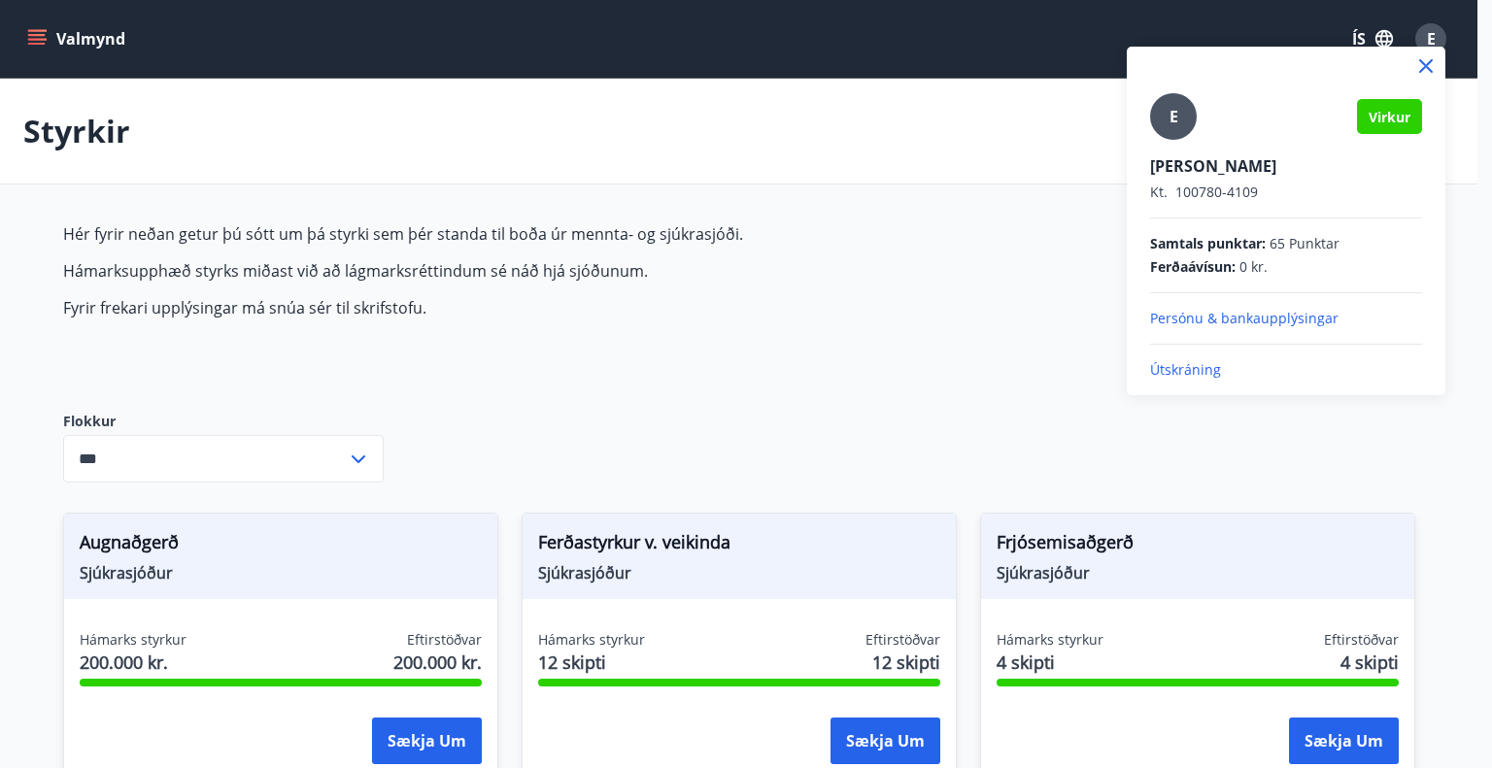
click at [969, 358] on div at bounding box center [746, 384] width 1492 height 768
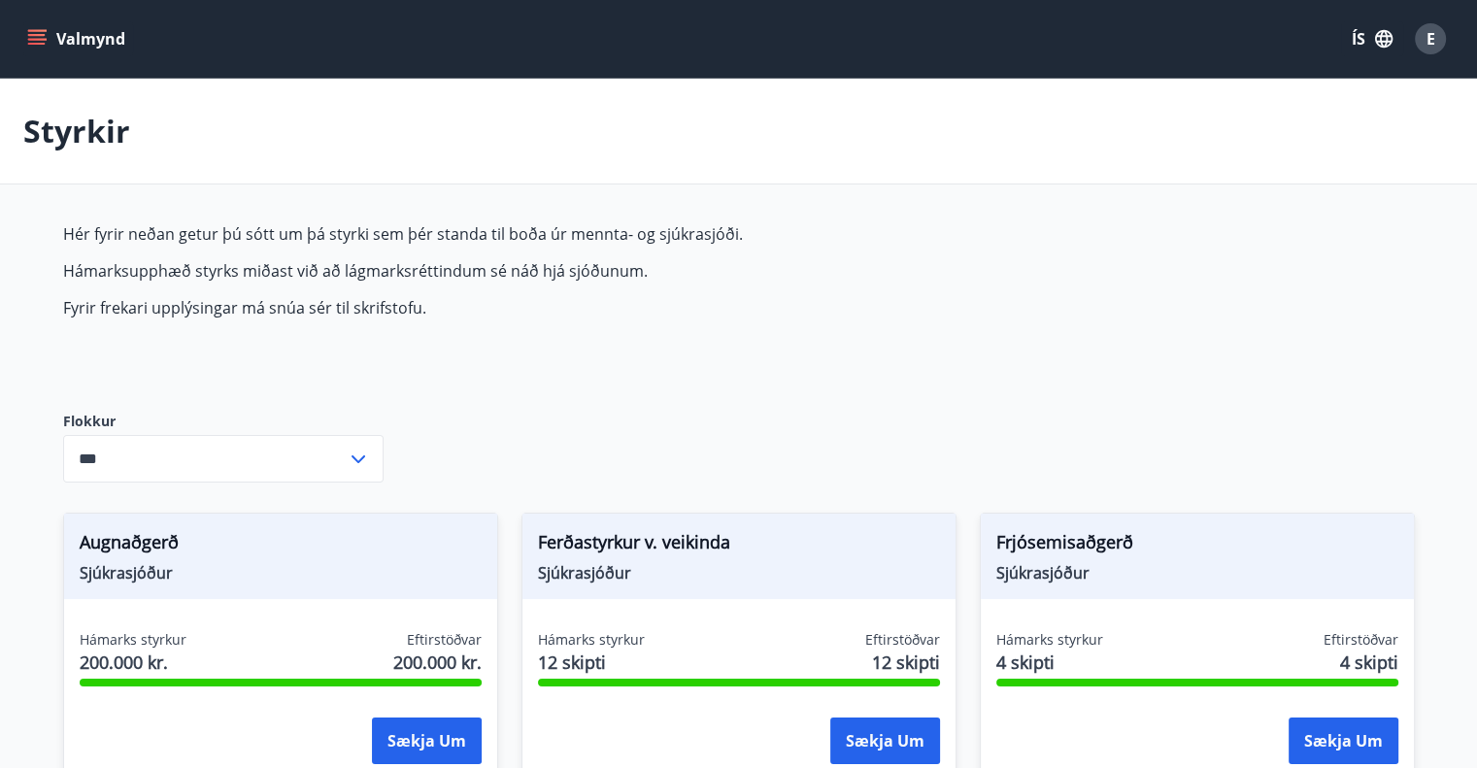
click at [39, 38] on icon "menu" at bounding box center [36, 38] width 19 height 19
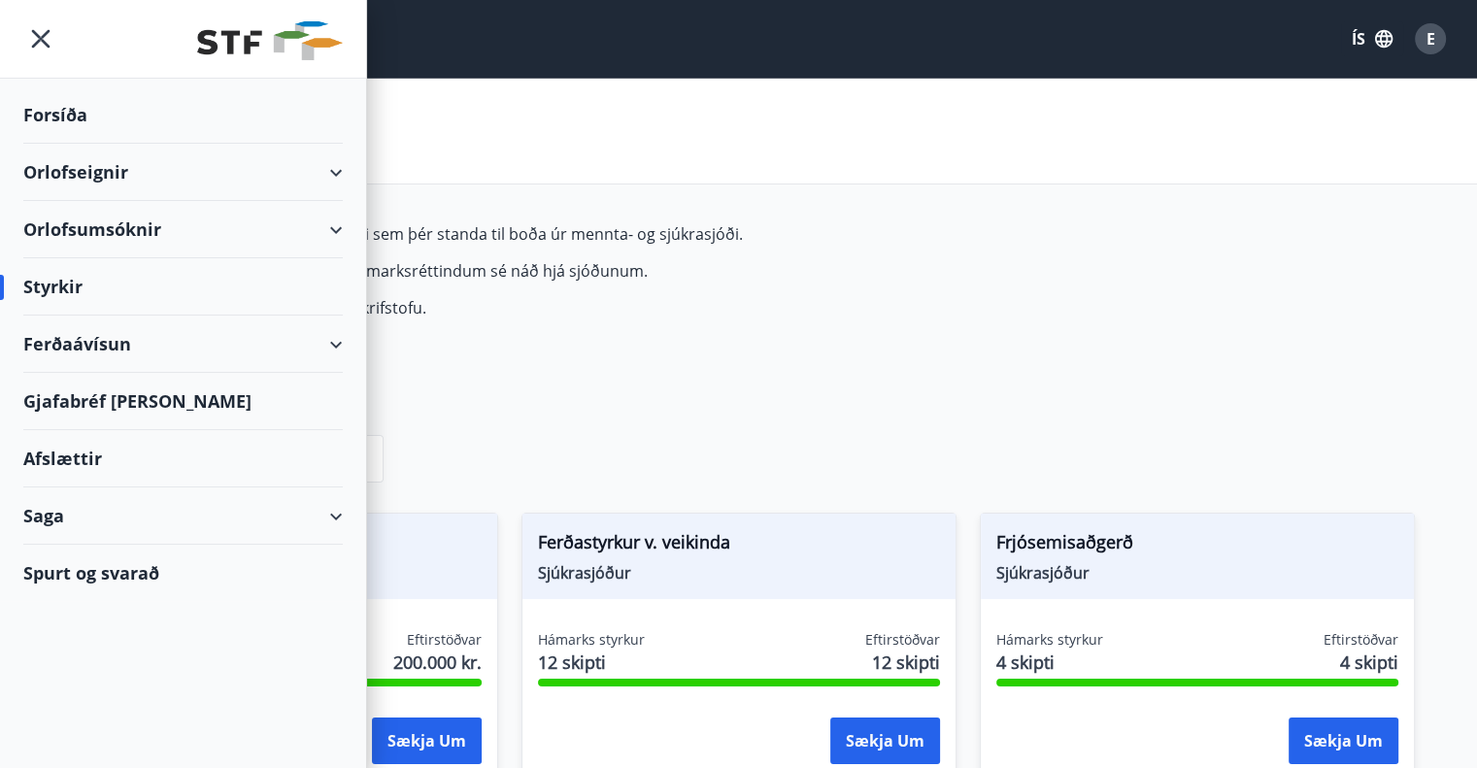
click at [70, 520] on div "Saga" at bounding box center [182, 516] width 319 height 57
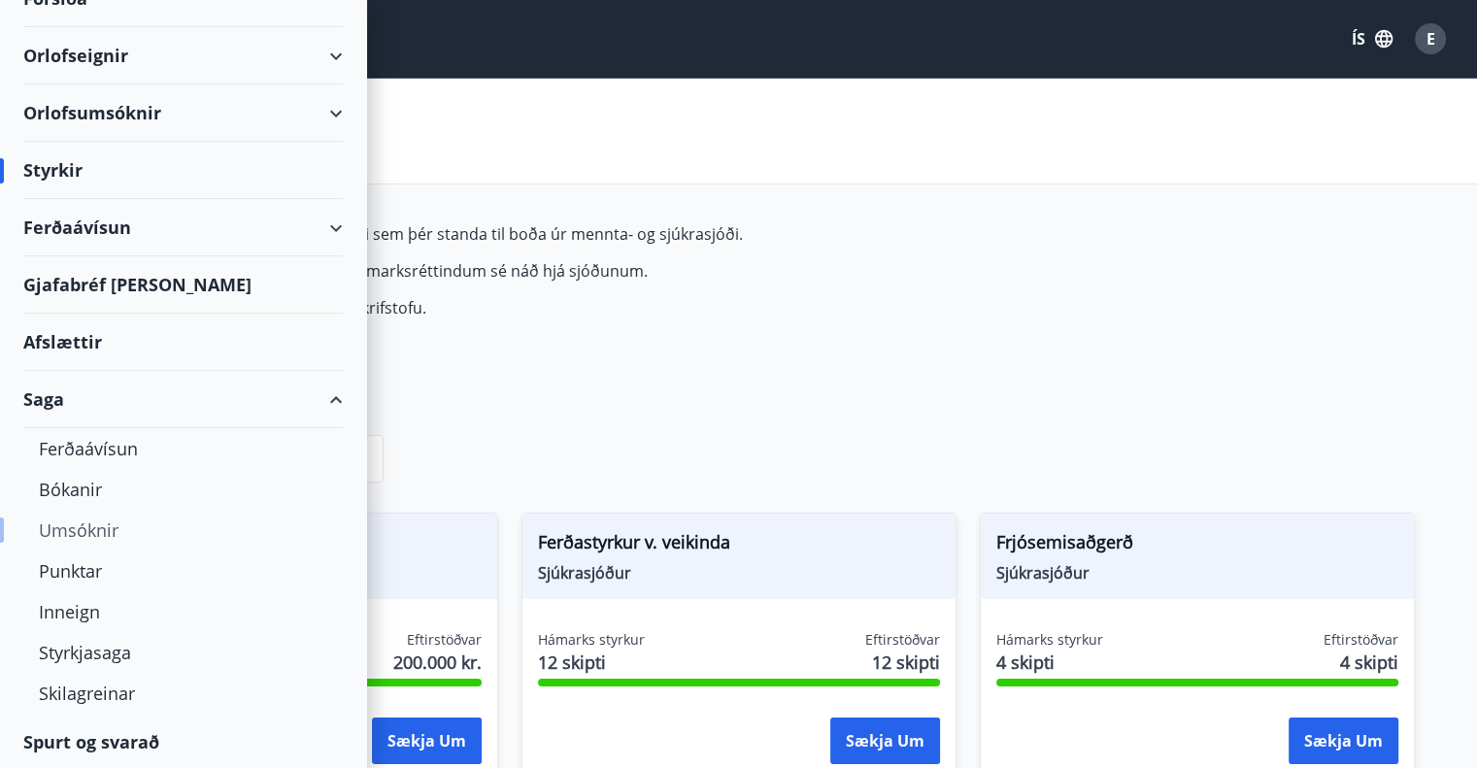
click at [74, 533] on div "Umsóknir" at bounding box center [183, 530] width 288 height 41
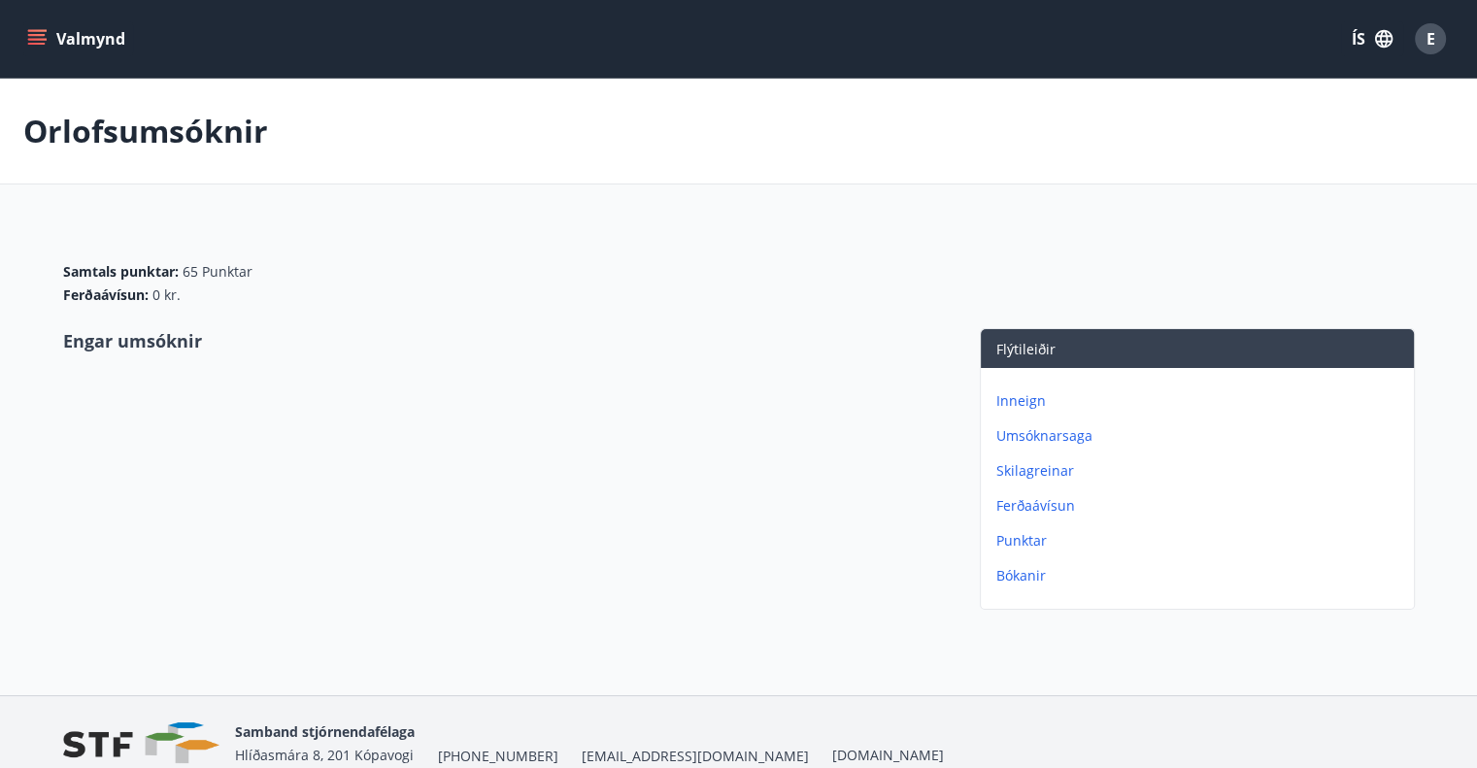
click at [1023, 438] on p "Umsóknarsaga" at bounding box center [1201, 435] width 410 height 19
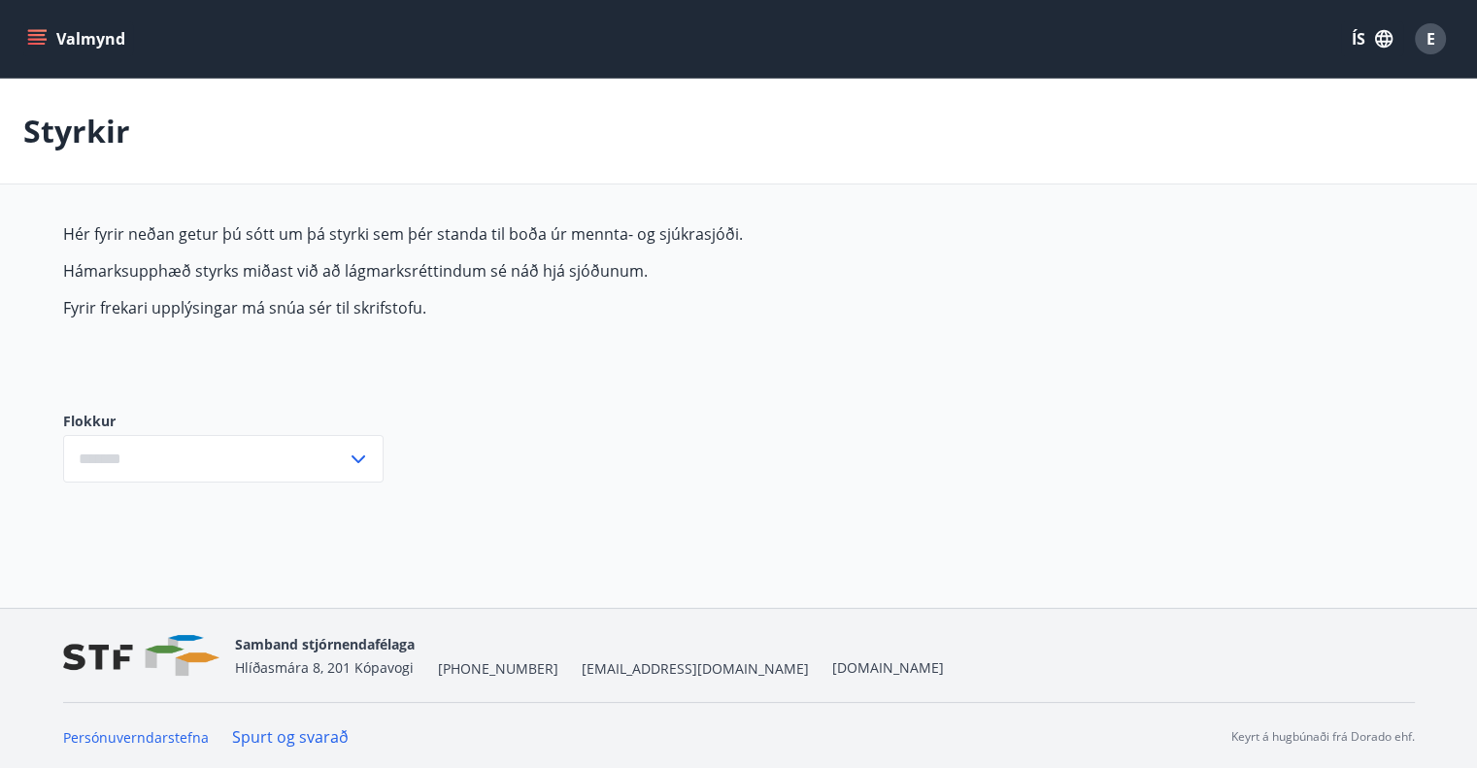
type input "***"
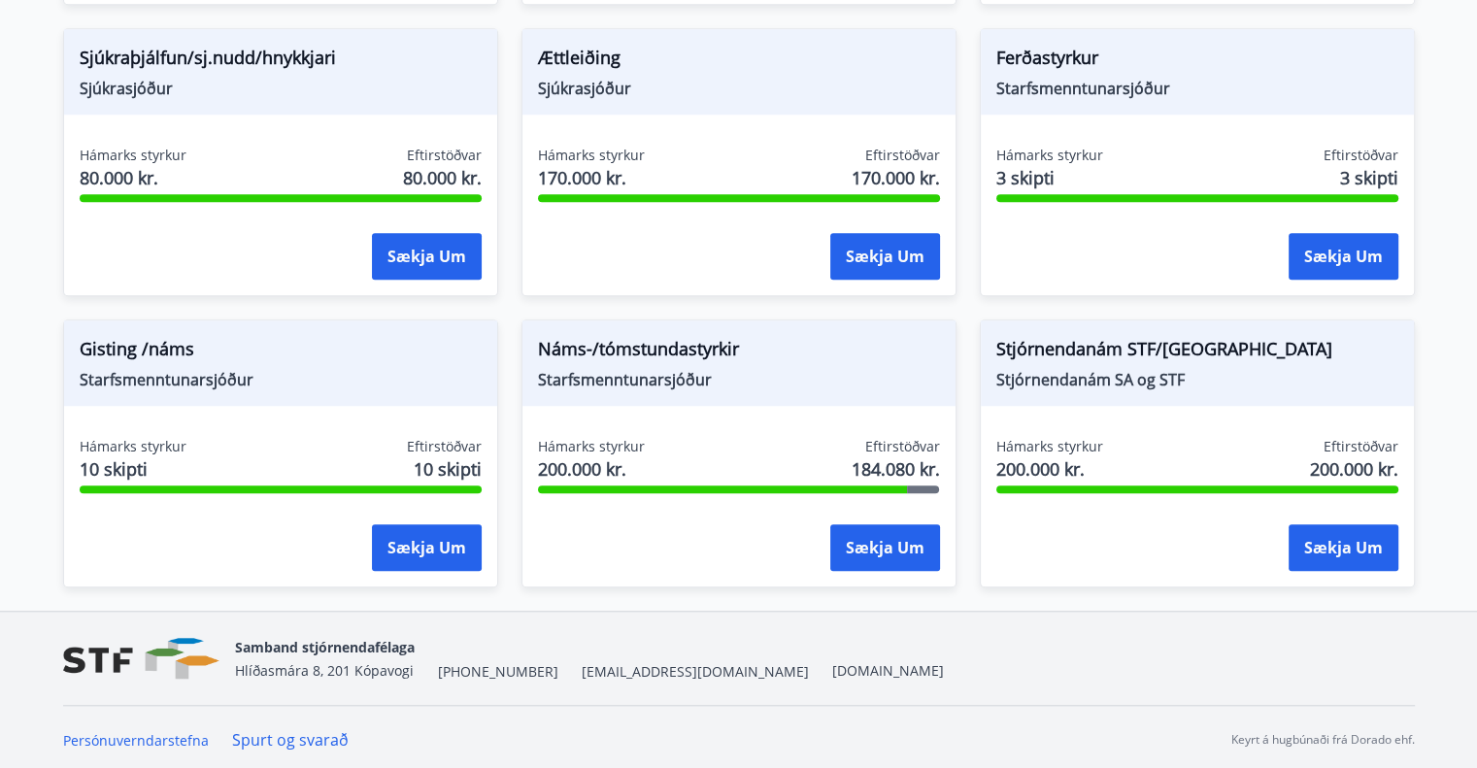
scroll to position [1652, 0]
